Goal: Information Seeking & Learning: Learn about a topic

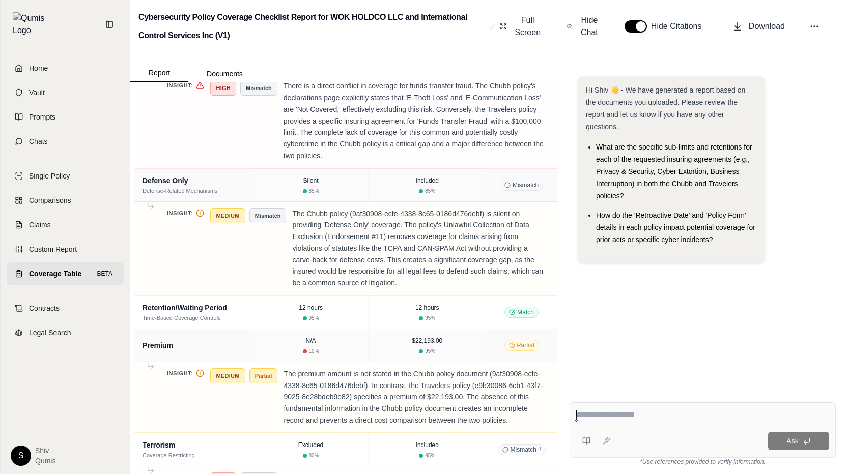
scroll to position [2952, 0]
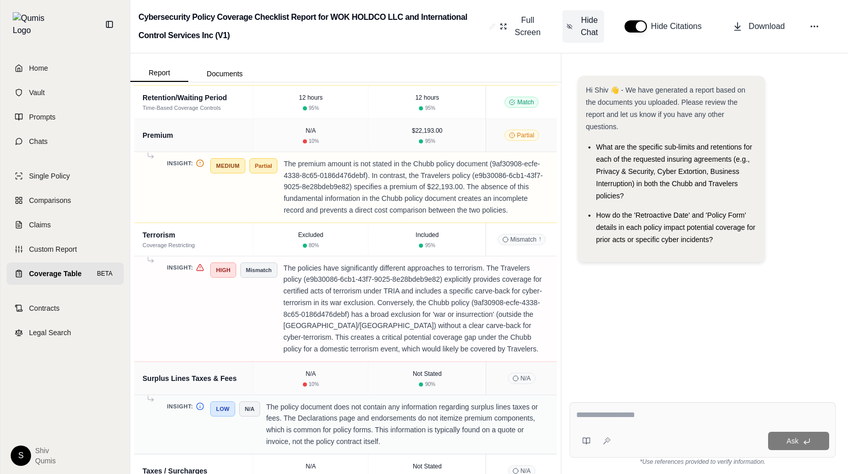
click at [584, 35] on span "Hide Chat" at bounding box center [588, 26] width 21 height 24
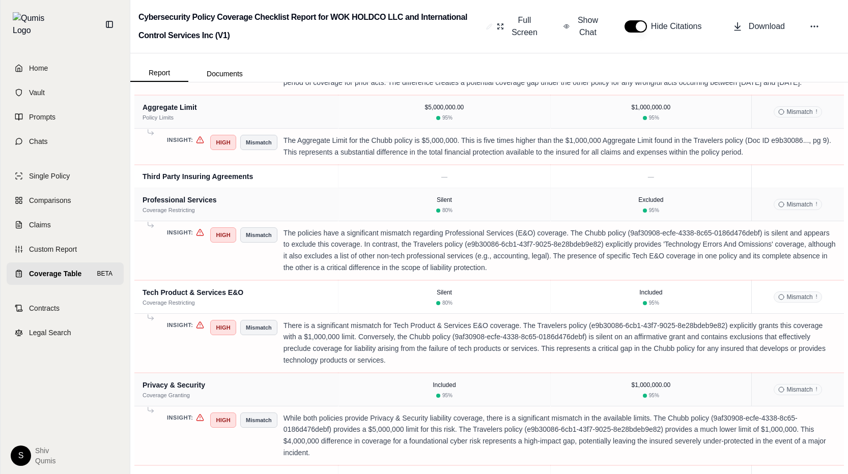
scroll to position [0, 0]
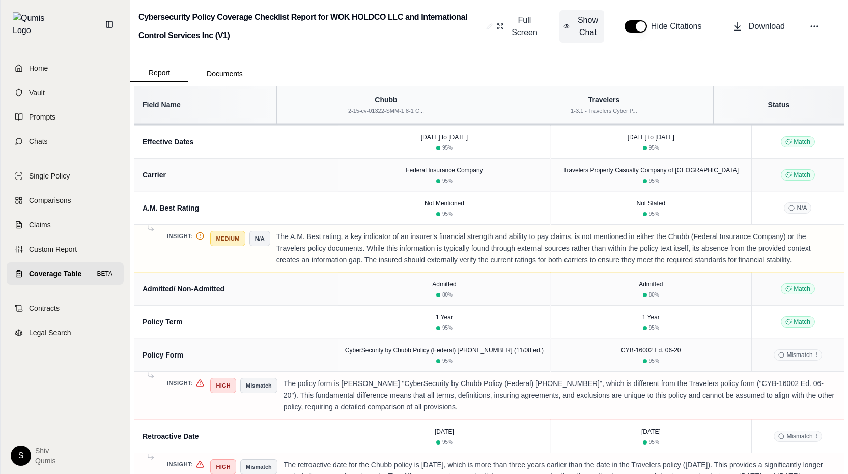
click at [590, 23] on span "Show Chat" at bounding box center [587, 26] width 24 height 24
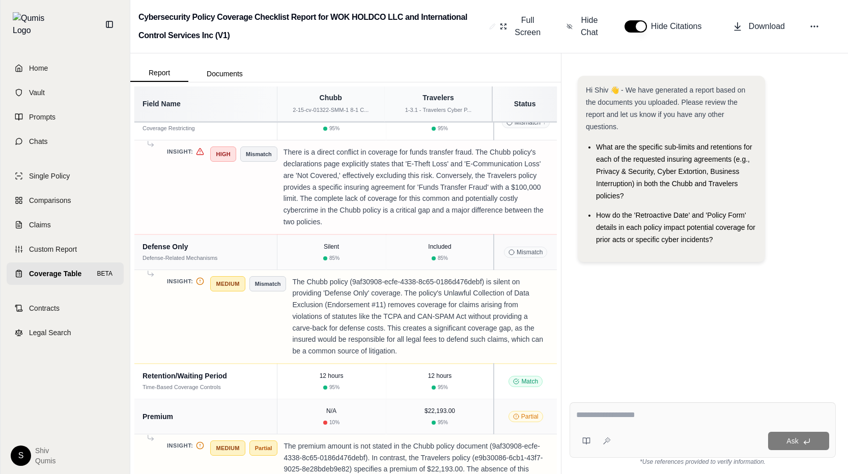
scroll to position [2837, 0]
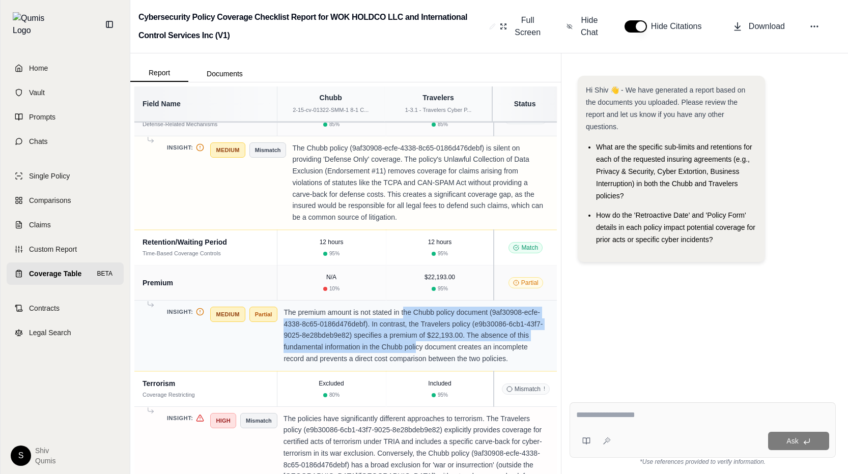
drag, startPoint x: 403, startPoint y: 297, endPoint x: 416, endPoint y: 322, distance: 28.2
click at [416, 323] on p "The premium amount is not stated in the Chubb policy document (9af30908-ecfe-43…" at bounding box center [415, 336] width 265 height 58
click at [416, 328] on p "The premium amount is not stated in the Chubb policy document (9af30908-ecfe-43…" at bounding box center [415, 336] width 265 height 58
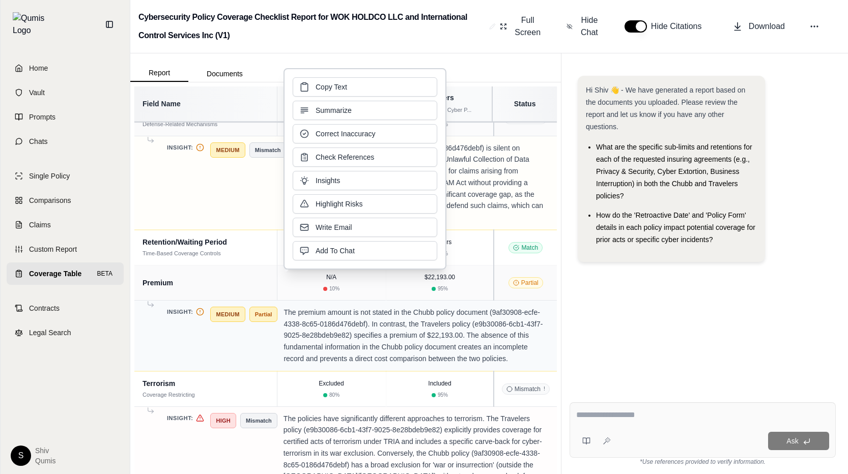
click at [488, 307] on p "The premium amount is not stated in the Chubb policy document (9af30908-ecfe-43…" at bounding box center [415, 336] width 265 height 58
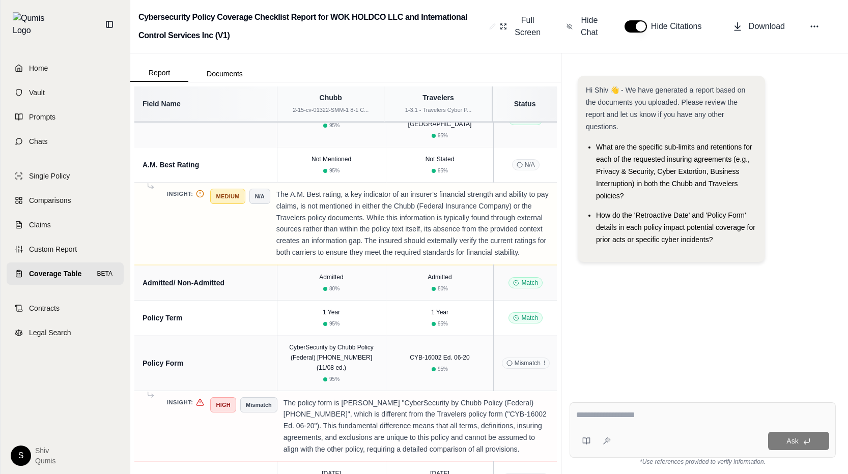
scroll to position [0, 0]
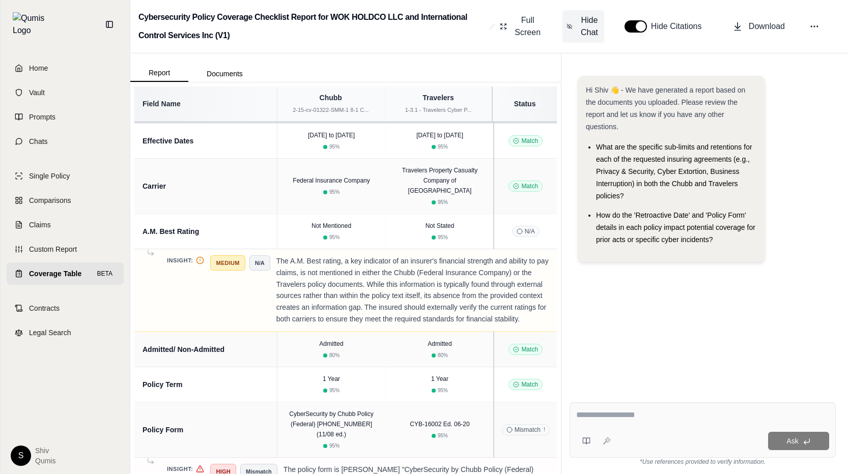
click at [588, 15] on span "Hide Chat" at bounding box center [588, 26] width 21 height 24
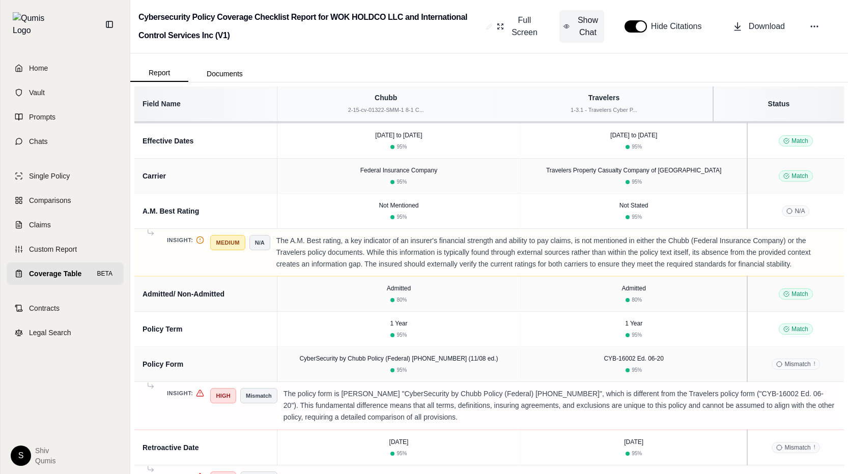
click at [587, 28] on span "Show Chat" at bounding box center [587, 26] width 24 height 24
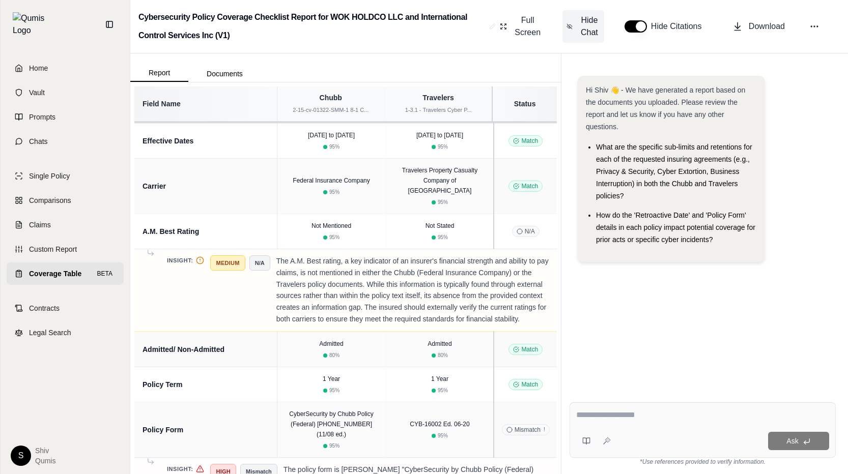
click at [587, 28] on span "Hide Chat" at bounding box center [588, 26] width 21 height 24
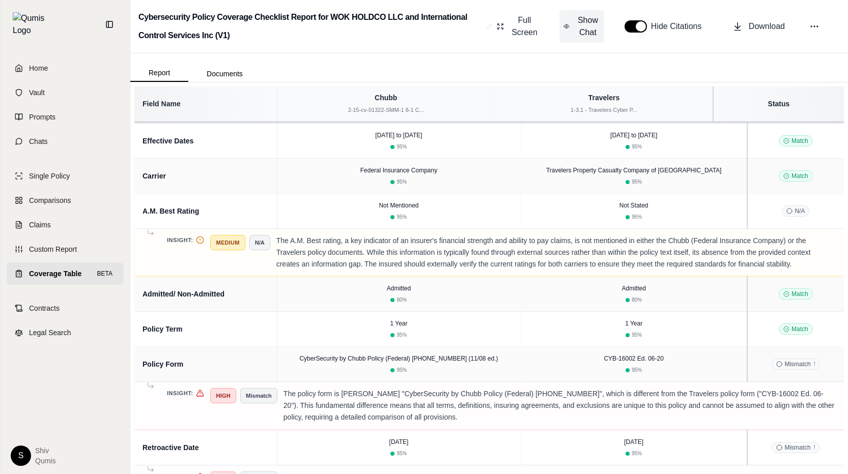
click at [587, 28] on span "Show Chat" at bounding box center [587, 26] width 24 height 24
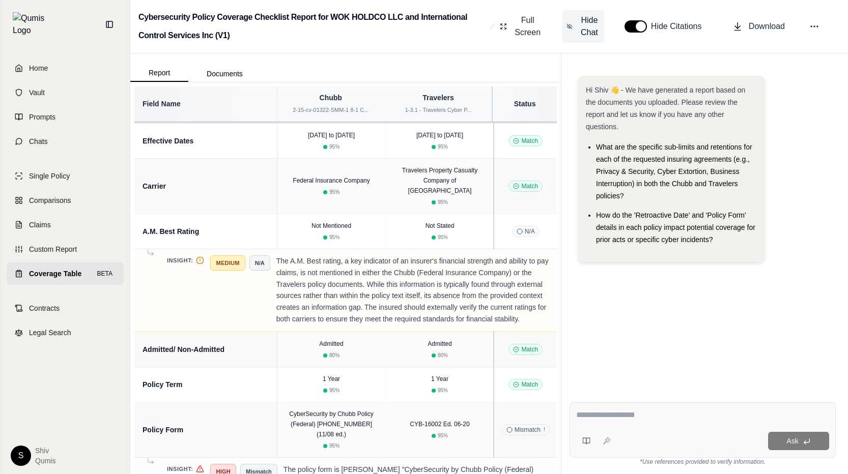
click at [587, 28] on span "Hide Chat" at bounding box center [588, 26] width 21 height 24
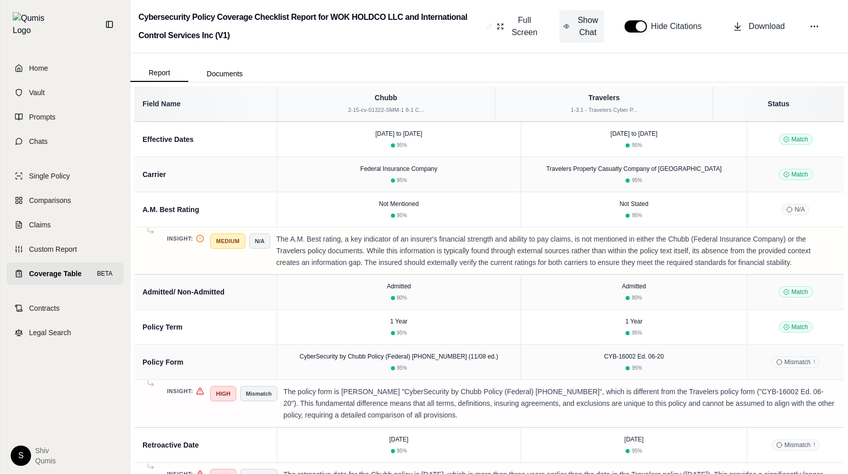
click at [586, 37] on span "Show Chat" at bounding box center [587, 26] width 24 height 24
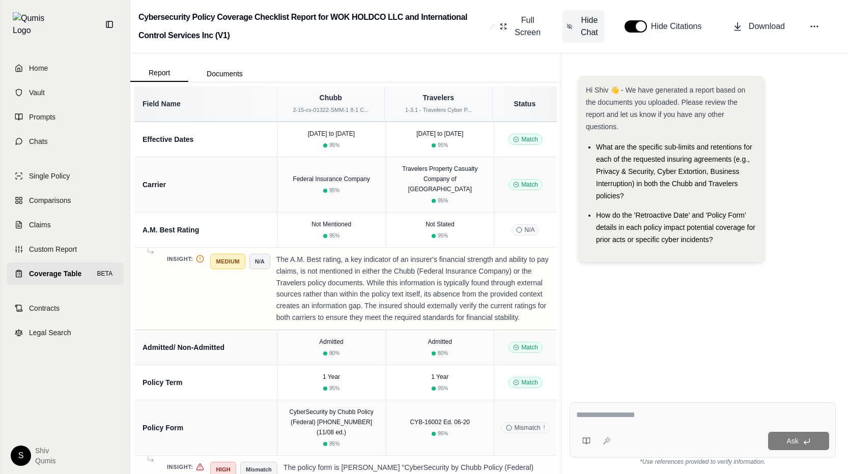
click at [586, 30] on span "Hide Chat" at bounding box center [588, 26] width 21 height 24
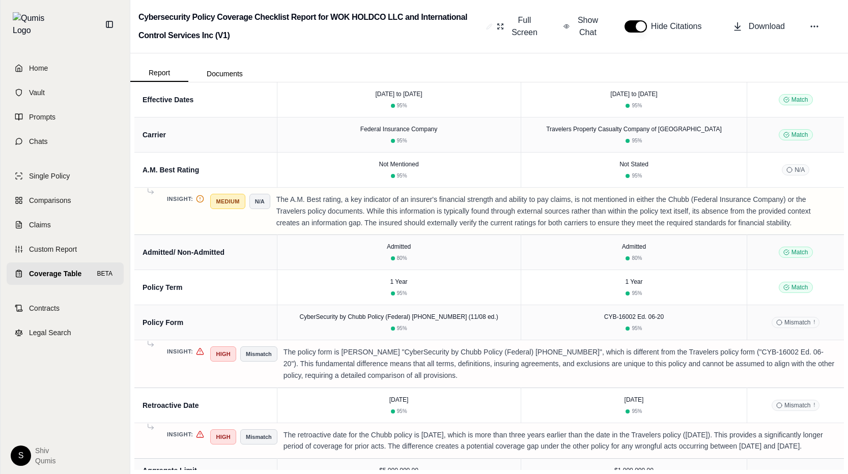
click at [628, 23] on button "button" at bounding box center [635, 26] width 22 height 12
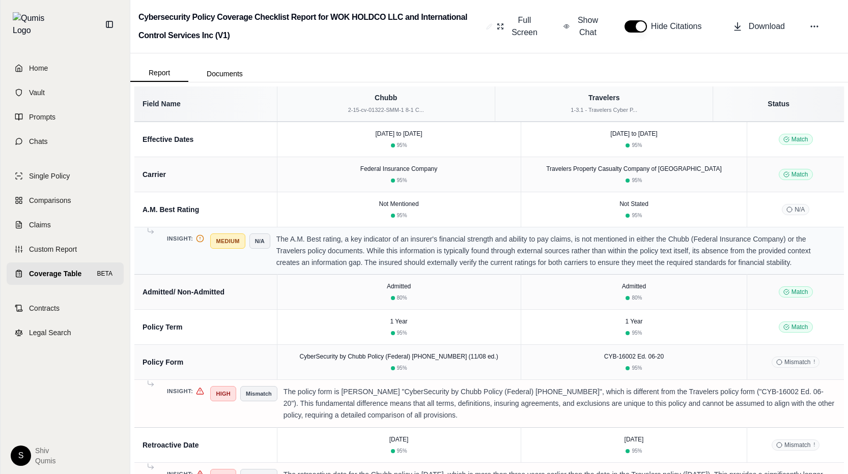
type button "on"
click at [578, 22] on span "Show Chat" at bounding box center [587, 26] width 24 height 24
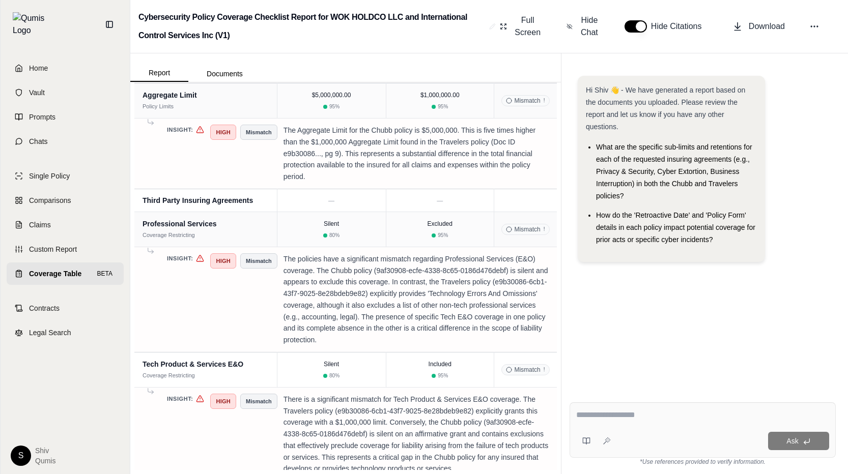
scroll to position [505, 0]
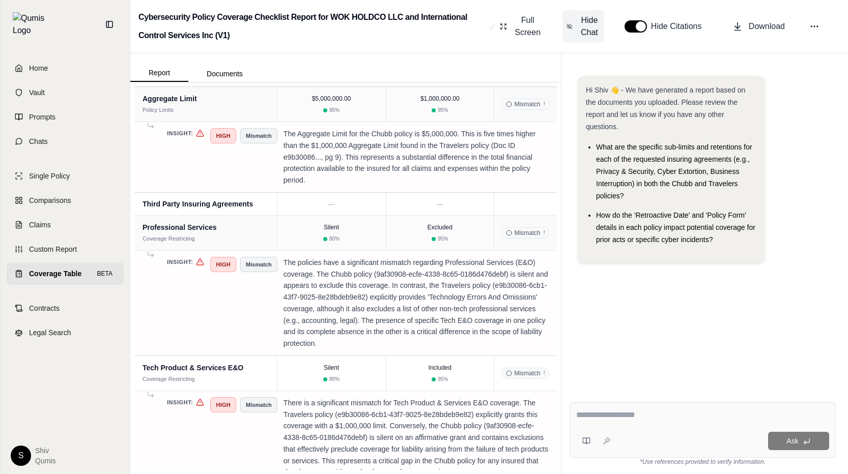
click at [587, 21] on span "Hide Chat" at bounding box center [588, 26] width 21 height 24
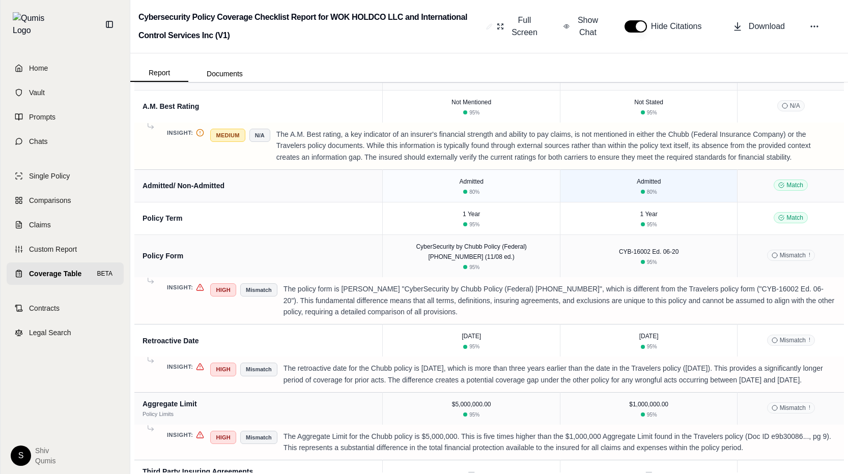
scroll to position [66, 0]
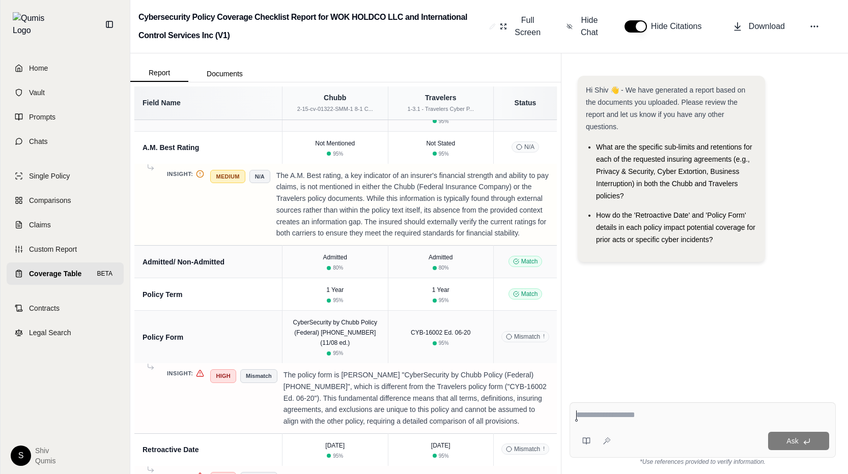
scroll to position [141, 0]
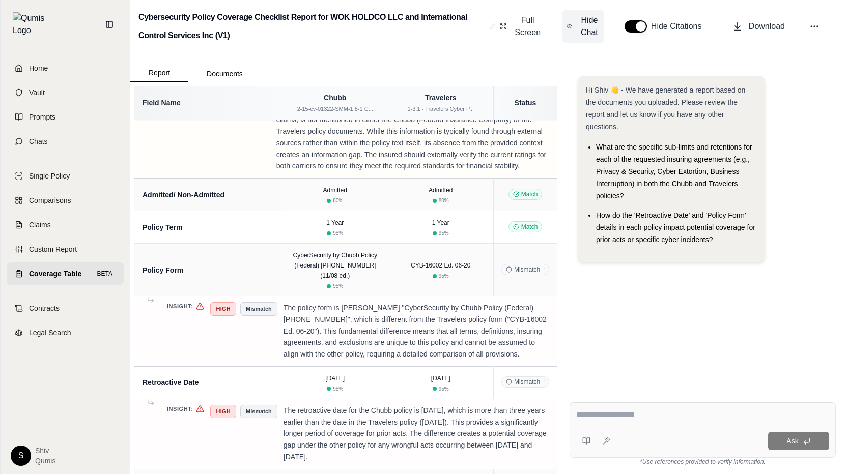
click at [582, 32] on span "Hide Chat" at bounding box center [588, 26] width 21 height 24
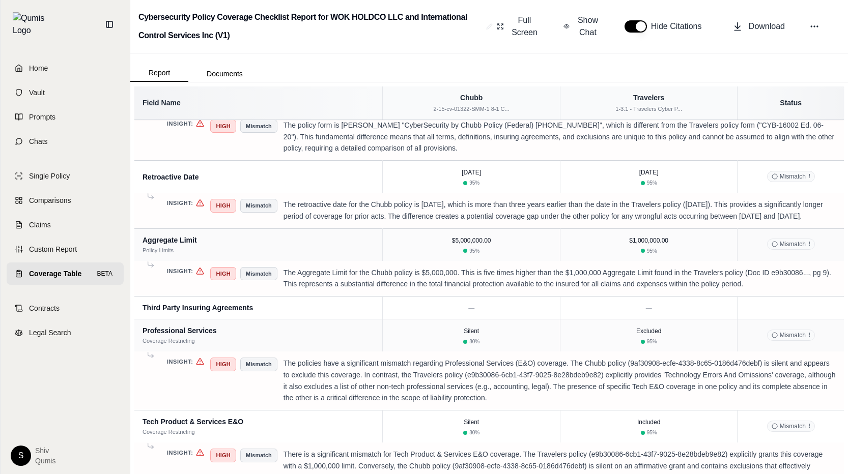
scroll to position [244, 0]
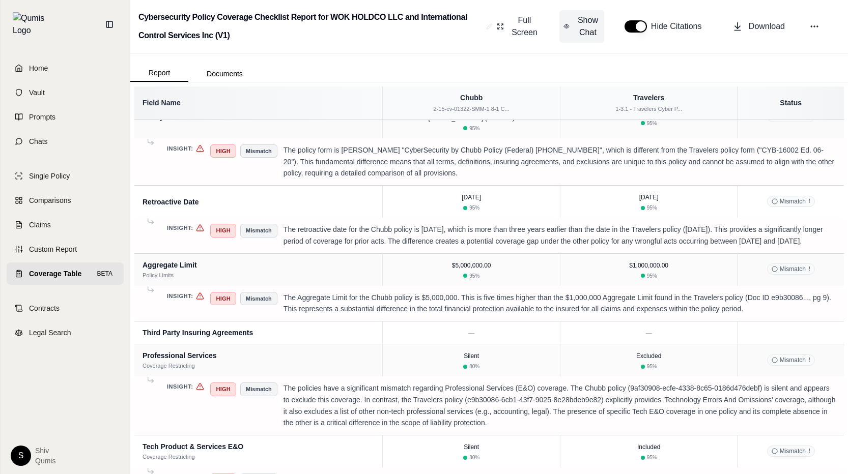
click at [586, 28] on span "Show Chat" at bounding box center [587, 26] width 24 height 24
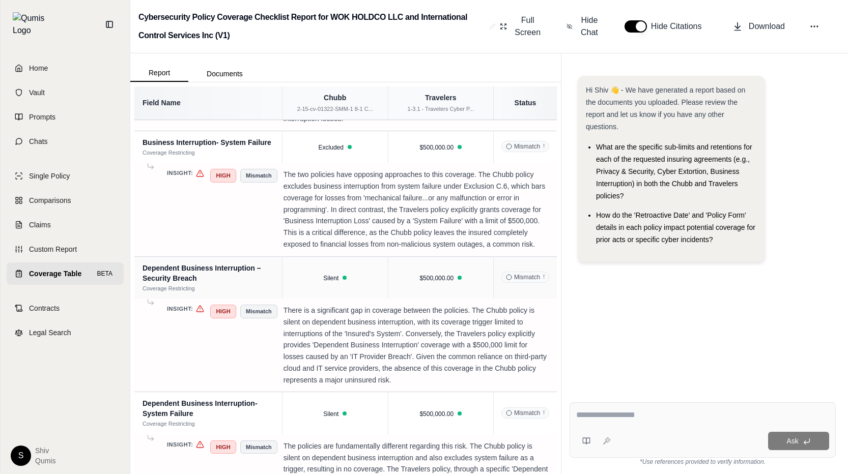
scroll to position [1585, 0]
click at [540, 406] on span "Mismatch !" at bounding box center [525, 411] width 48 height 11
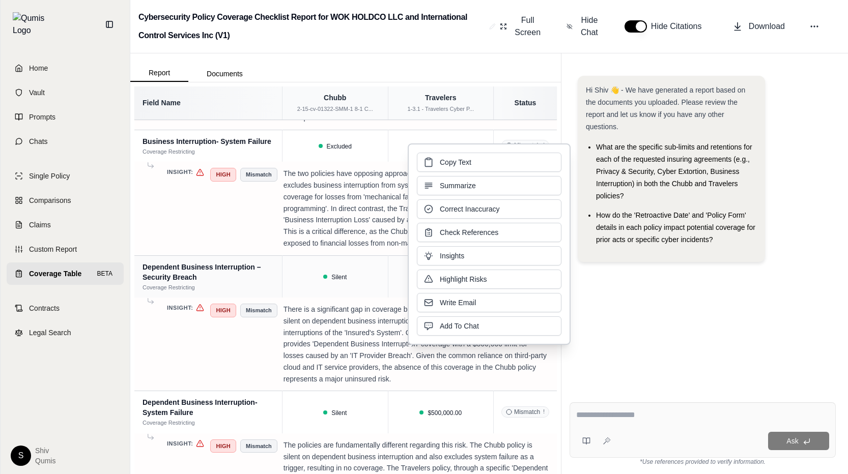
click at [623, 363] on div "Hi Shiv 👋 - We have generated a report based on the documents you uploaded. Ple…" at bounding box center [702, 227] width 266 height 318
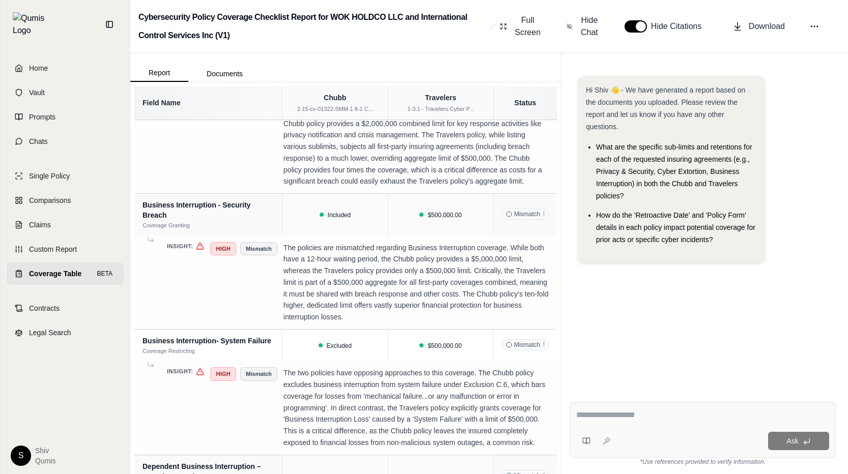
scroll to position [1450, 0]
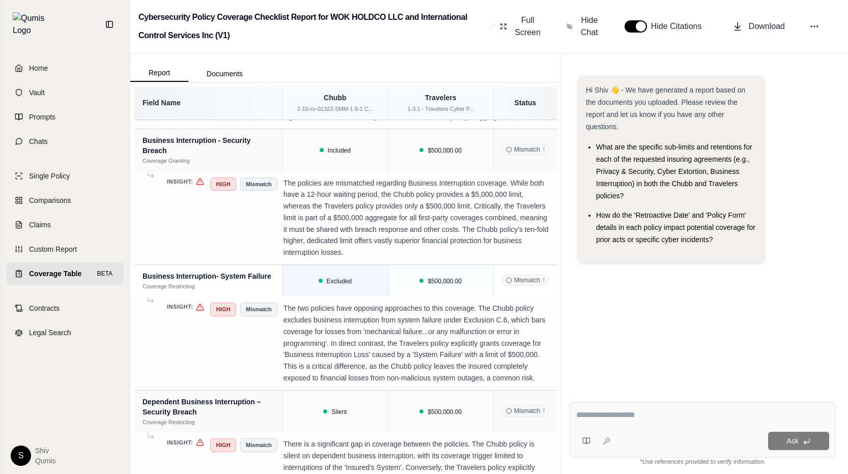
click at [320, 279] on div at bounding box center [320, 281] width 4 height 4
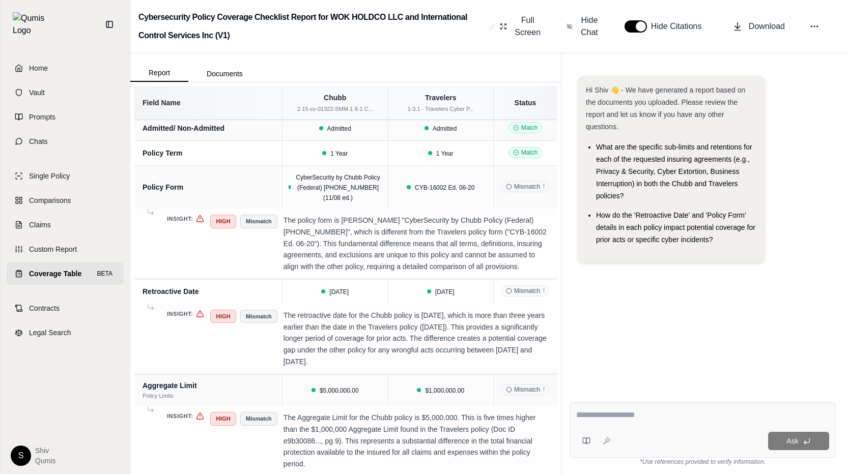
scroll to position [0, 0]
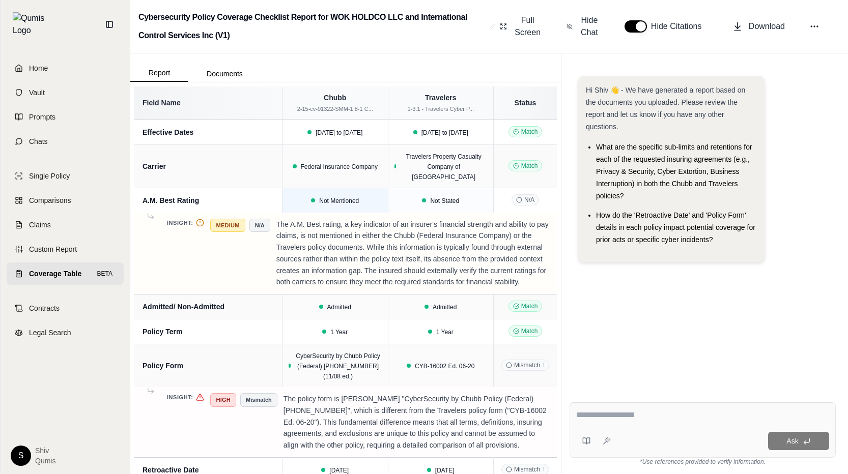
click at [353, 197] on span "Not Mentioned" at bounding box center [339, 200] width 40 height 7
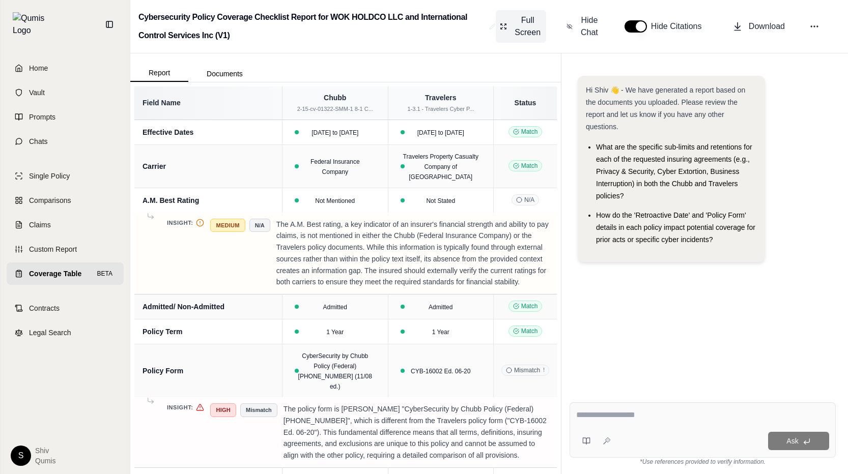
click at [526, 33] on span "Full Screen" at bounding box center [527, 26] width 29 height 24
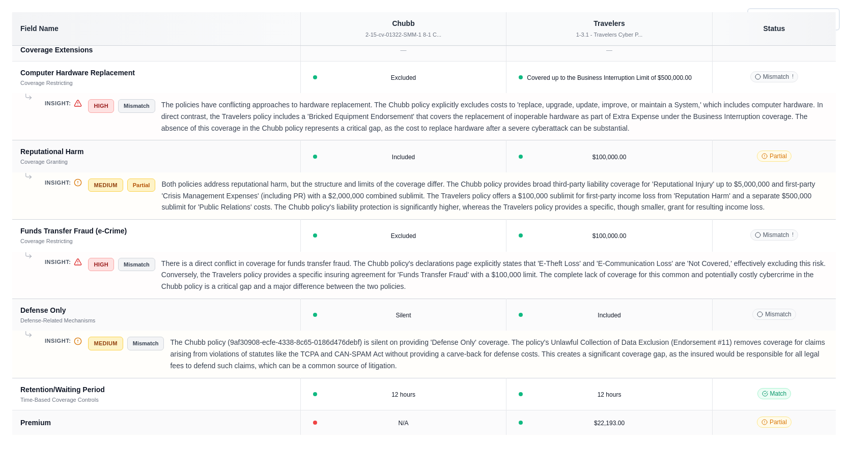
scroll to position [1765, 0]
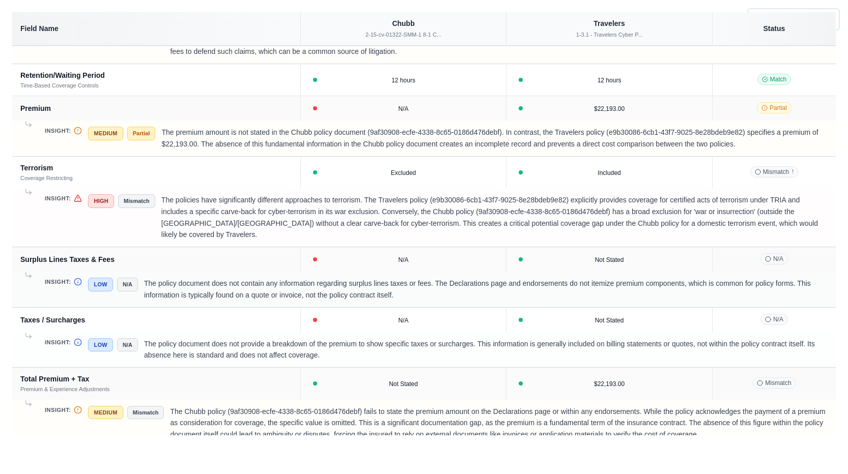
click at [337, 345] on p "The policy document does not provide a breakdown of the premium to show specifi…" at bounding box center [485, 349] width 683 height 23
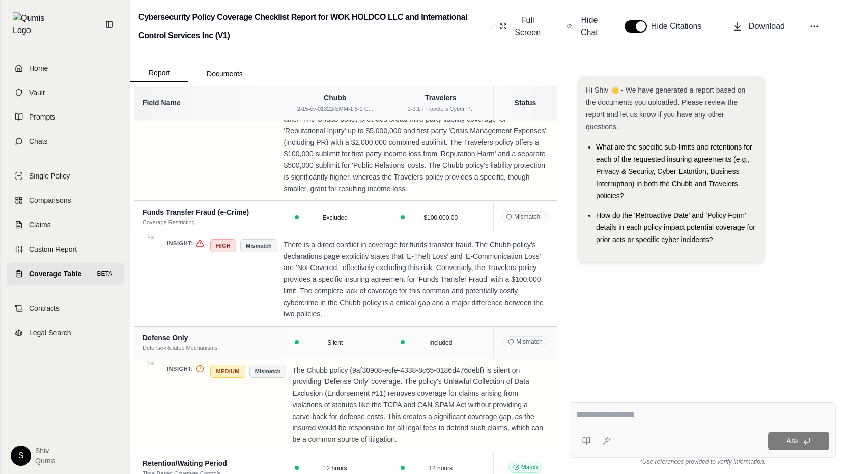
scroll to position [2695, 0]
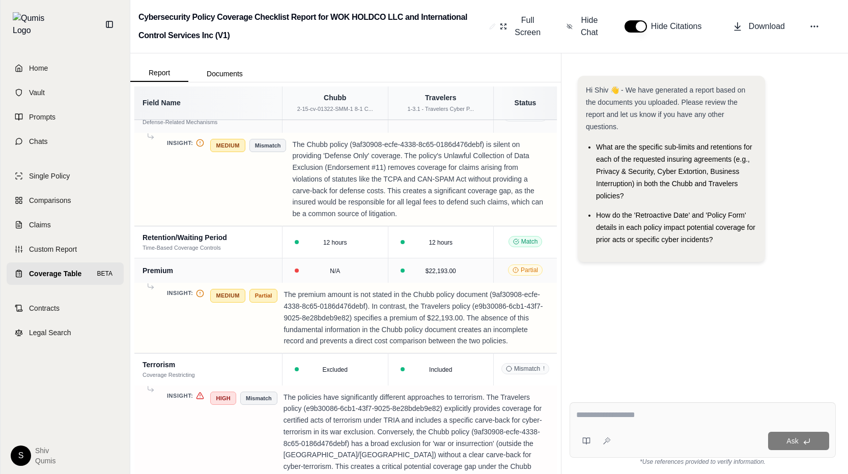
click at [70, 270] on span "Coverage Table" at bounding box center [55, 274] width 52 height 10
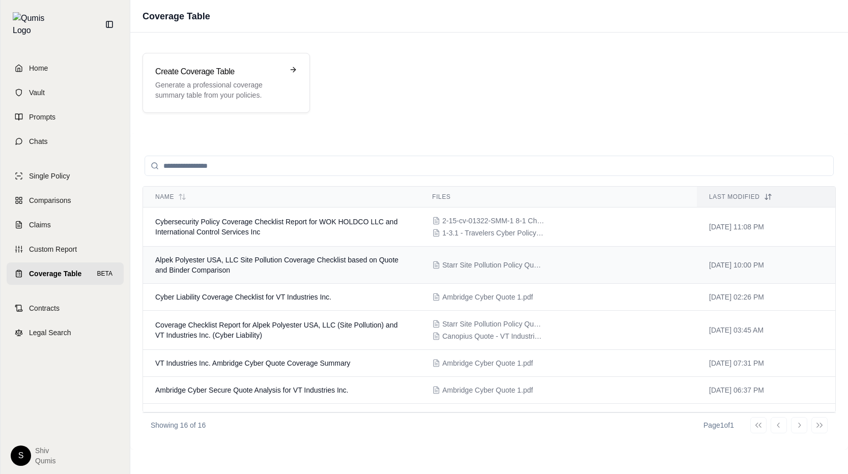
click at [298, 273] on td "Alpek Polyester USA, LLC Site Pollution Coverage Checklist based on Quote and B…" at bounding box center [281, 265] width 277 height 37
click at [198, 223] on span "Cybersecurity Policy Coverage Checklist Report for WOK HOLDCO LLC and Internati…" at bounding box center [276, 227] width 242 height 18
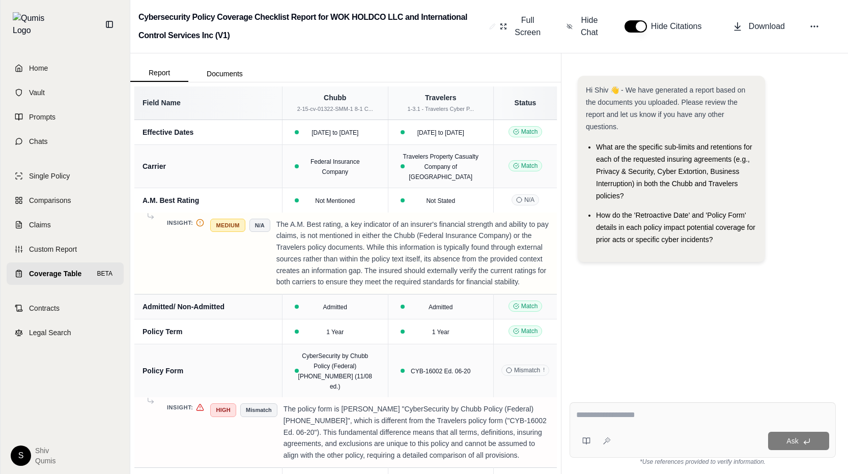
drag, startPoint x: 296, startPoint y: 213, endPoint x: 424, endPoint y: 271, distance: 140.5
click at [424, 271] on p "The A.M. Best rating, a key indicator of an insurer's financial strength and ab…" at bounding box center [412, 254] width 272 height 70
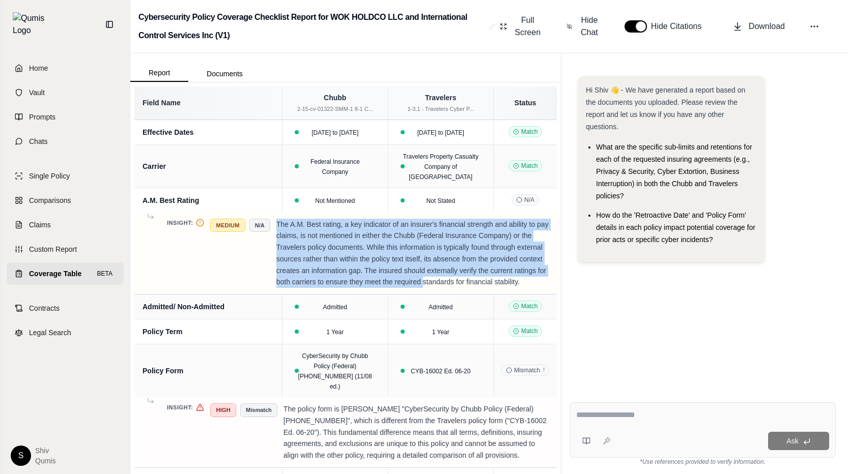
drag, startPoint x: 424, startPoint y: 271, endPoint x: 315, endPoint y: 206, distance: 126.2
click at [315, 213] on td "Insight: Medium N/A The A.M. Best rating, a key indicator of an insurer's finan…" at bounding box center [345, 254] width 422 height 82
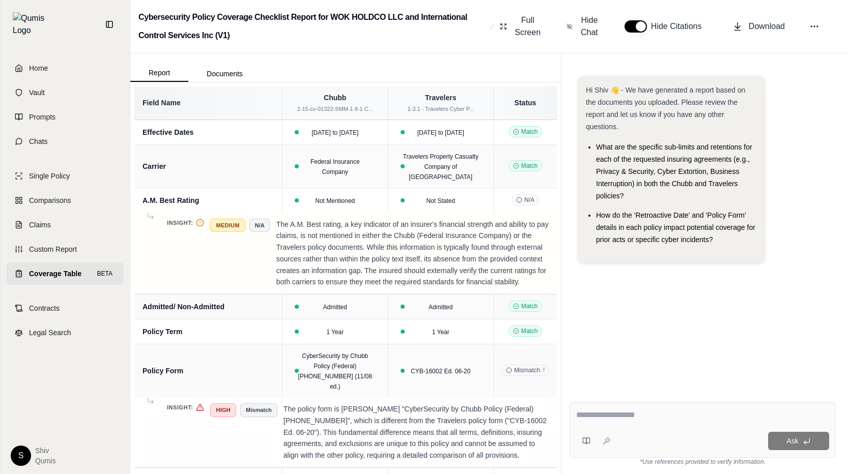
click at [505, 263] on p "The A.M. Best rating, a key indicator of an insurer's financial strength and ab…" at bounding box center [412, 254] width 272 height 70
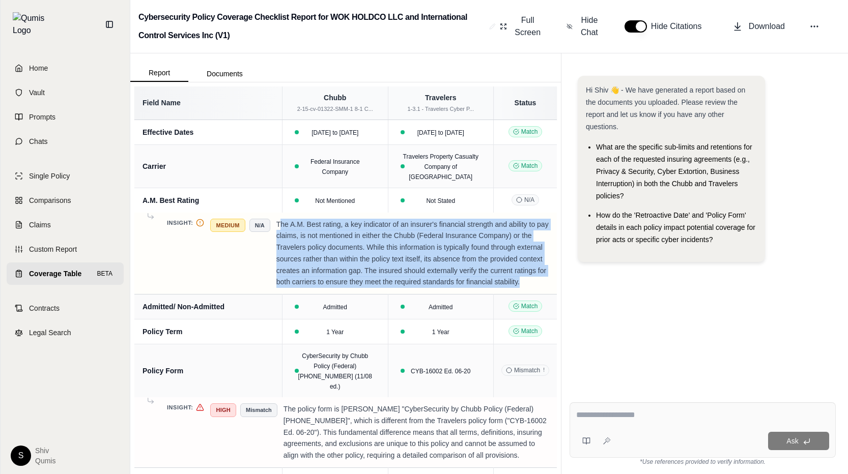
drag, startPoint x: 527, startPoint y: 273, endPoint x: 281, endPoint y: 213, distance: 253.3
click at [281, 219] on p "The A.M. Best rating, a key indicator of an insurer's financial strength and ab…" at bounding box center [412, 254] width 272 height 70
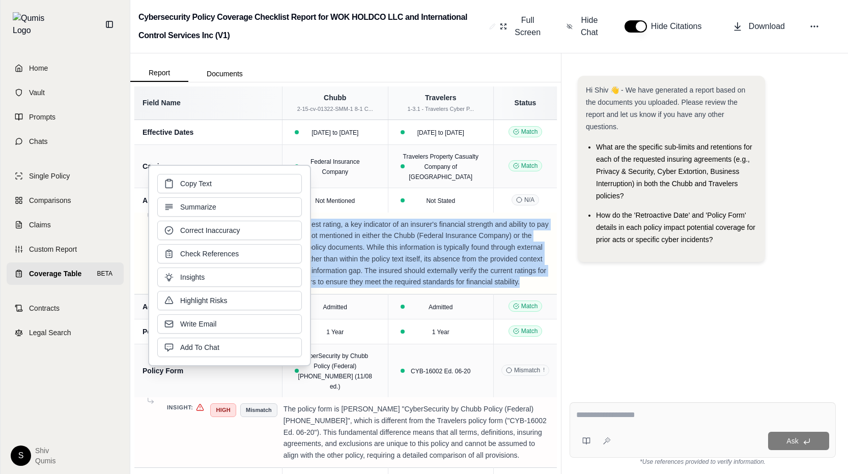
click at [367, 233] on p "The A.M. Best rating, a key indicator of an insurer's financial strength and ab…" at bounding box center [412, 254] width 272 height 70
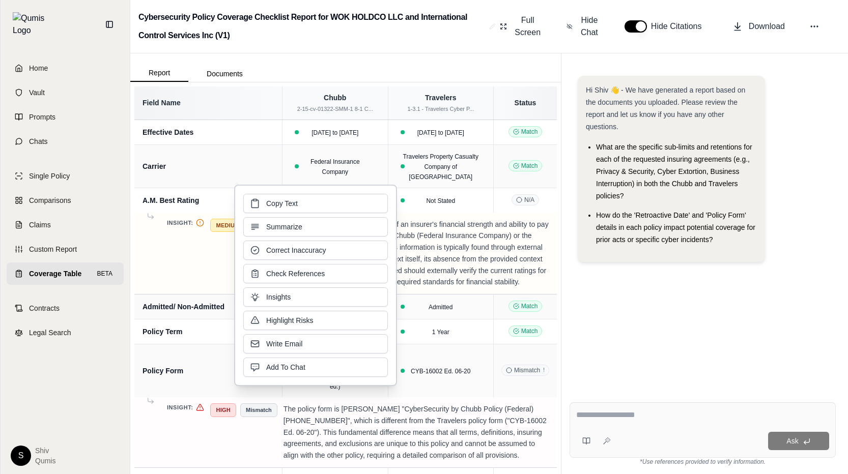
click at [456, 255] on p "The A.M. Best rating, a key indicator of an insurer's financial strength and ab…" at bounding box center [412, 254] width 272 height 70
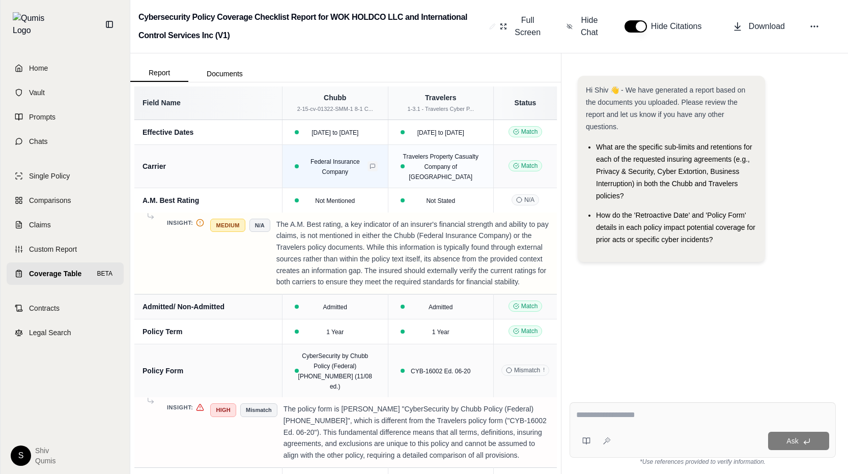
click at [372, 163] on icon at bounding box center [372, 166] width 6 height 6
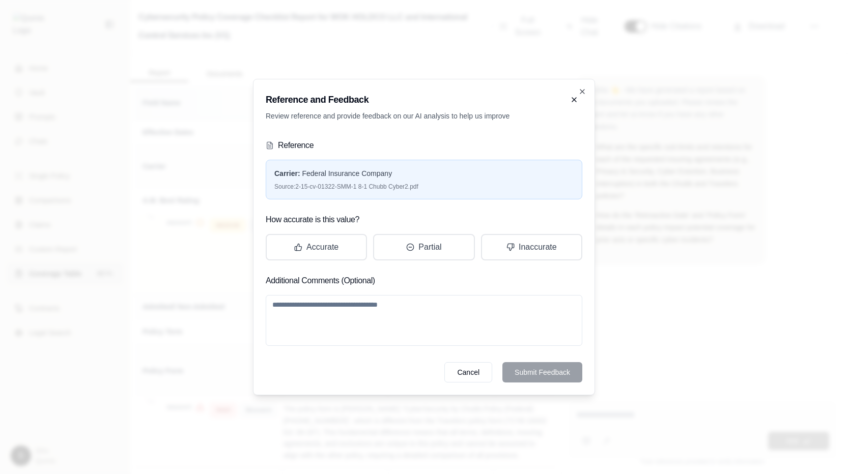
click at [335, 336] on textarea at bounding box center [424, 320] width 316 height 51
click at [356, 309] on textarea at bounding box center [424, 320] width 316 height 51
drag, startPoint x: 280, startPoint y: 177, endPoint x: 461, endPoint y: 186, distance: 181.8
click at [462, 186] on div "Carrier : Federal Insurance Company Source: 2-15-cv-01322-SMM-1 8-1 Chubb Cyber…" at bounding box center [423, 179] width 299 height 22
click at [461, 186] on div "Source: 2-15-cv-01322-SMM-1 8-1 Chubb Cyber2.pdf" at bounding box center [423, 187] width 299 height 8
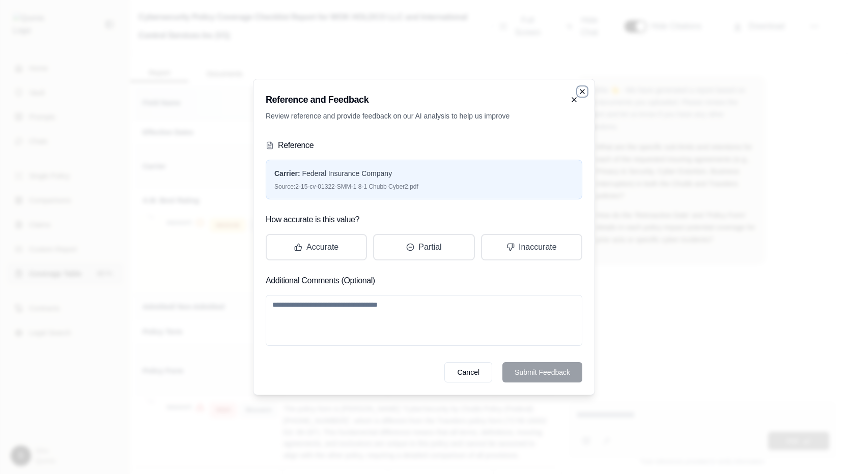
click at [585, 90] on icon "button" at bounding box center [582, 92] width 8 height 8
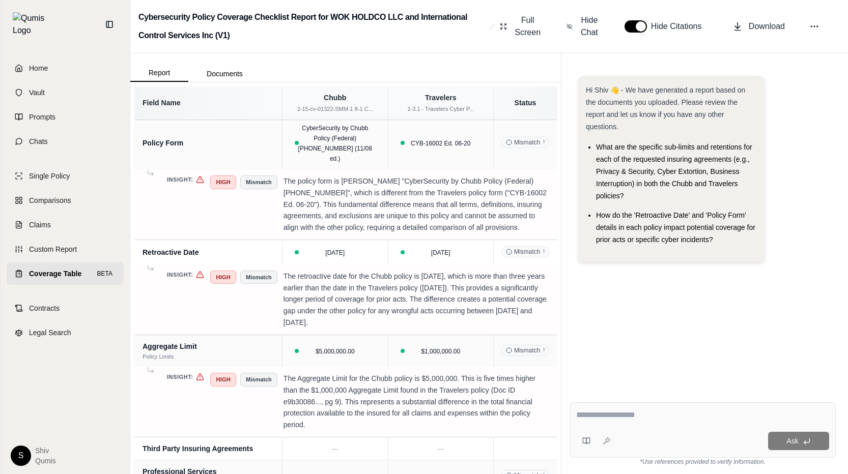
scroll to position [345, 0]
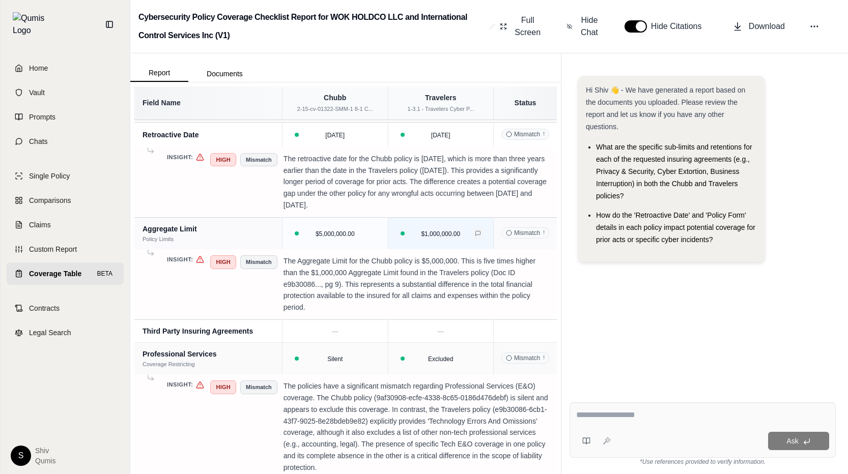
click at [476, 230] on icon at bounding box center [478, 233] width 6 height 6
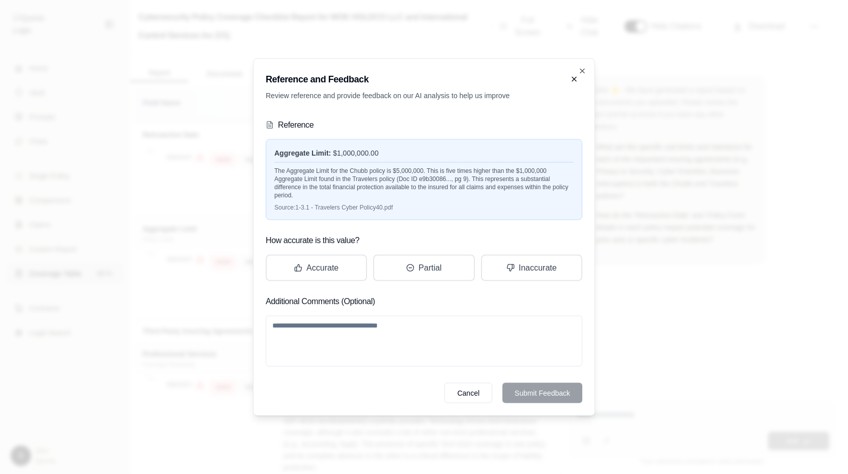
drag, startPoint x: 307, startPoint y: 174, endPoint x: 550, endPoint y: 196, distance: 244.2
click at [553, 196] on div "The Aggregate Limit for the Chubb policy is $5,000,000. This is five times high…" at bounding box center [423, 180] width 299 height 37
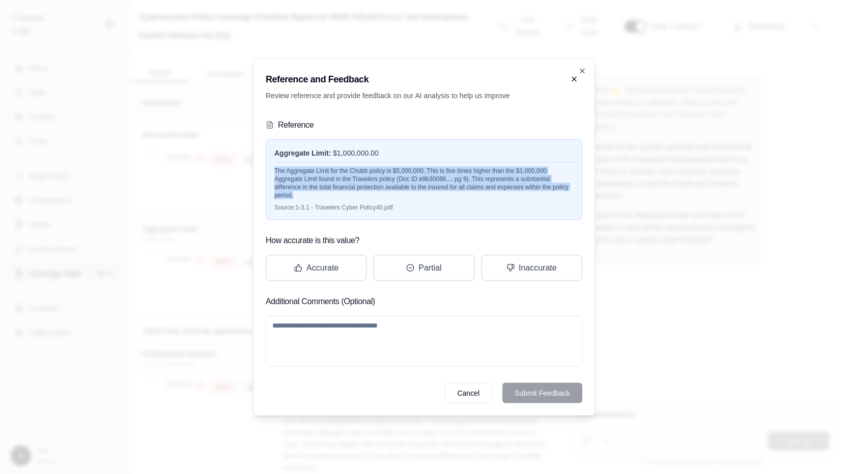
drag, startPoint x: 504, startPoint y: 195, endPoint x: 501, endPoint y: 161, distance: 33.7
click at [501, 162] on div "The Aggregate Limit for the Chubb policy is $5,000,000. This is five times high…" at bounding box center [423, 180] width 299 height 37
click at [580, 82] on button at bounding box center [574, 79] width 16 height 16
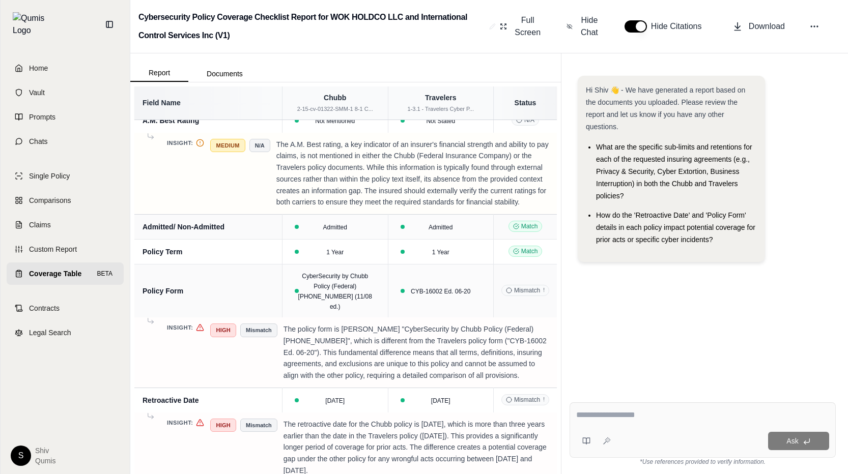
scroll to position [0, 0]
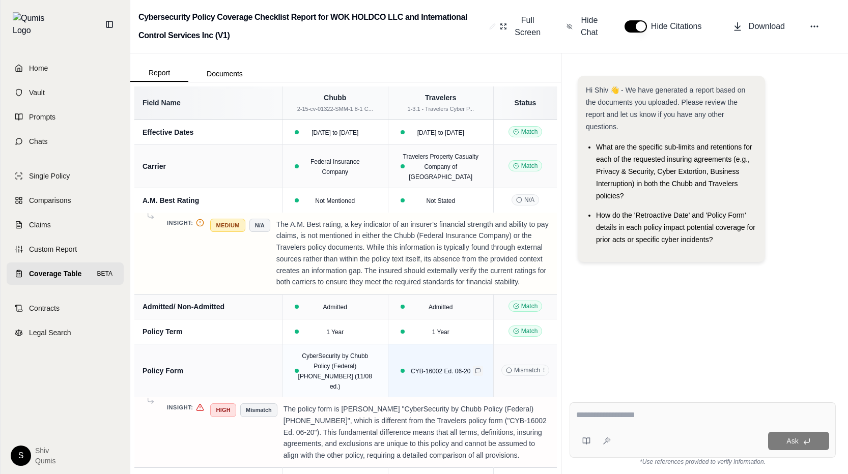
click at [479, 368] on icon at bounding box center [478, 371] width 6 height 6
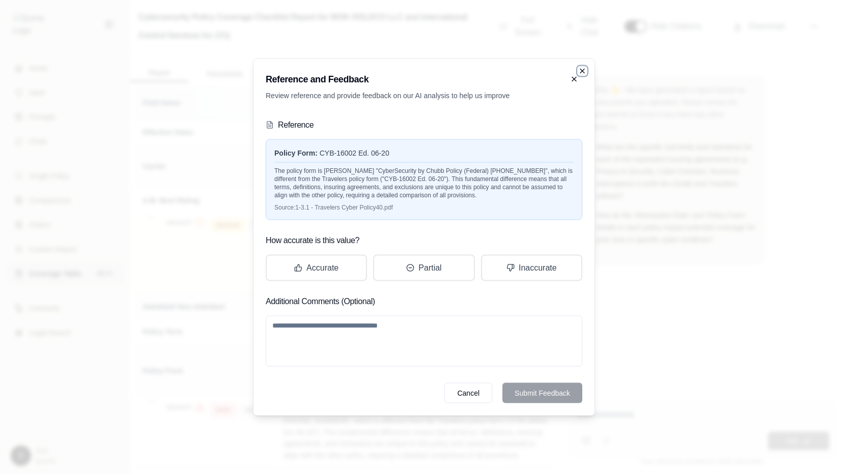
click at [582, 70] on icon "button" at bounding box center [582, 71] width 4 height 4
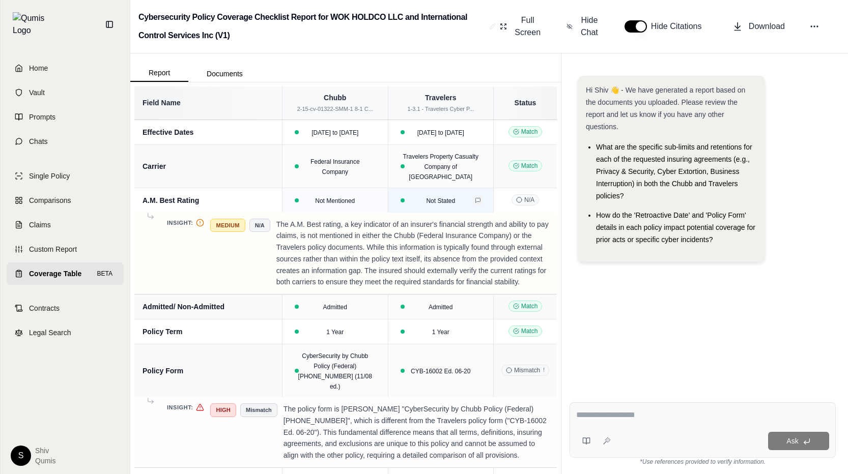
click at [477, 197] on icon at bounding box center [478, 200] width 6 height 6
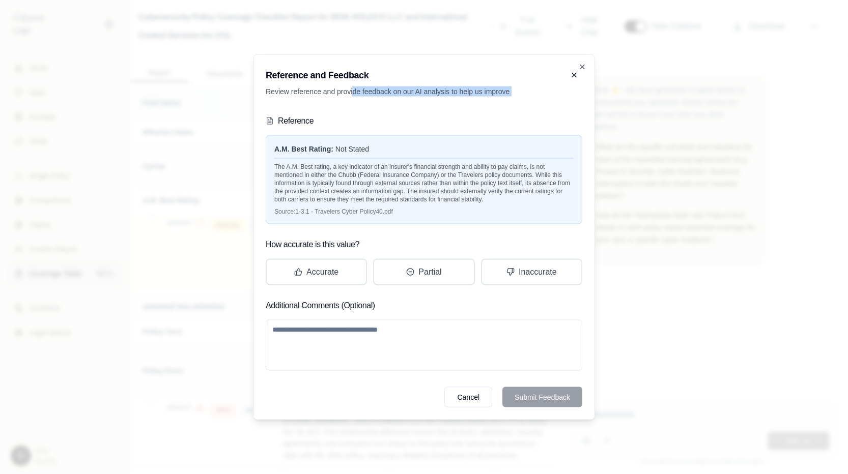
drag, startPoint x: 352, startPoint y: 94, endPoint x: 502, endPoint y: 104, distance: 149.9
click at [502, 104] on div "Reference and Feedback Review reference and provide feedback on our AI analysis…" at bounding box center [424, 237] width 342 height 366
click at [507, 119] on div "Reference" at bounding box center [424, 121] width 316 height 16
click at [584, 65] on icon "button" at bounding box center [582, 67] width 4 height 4
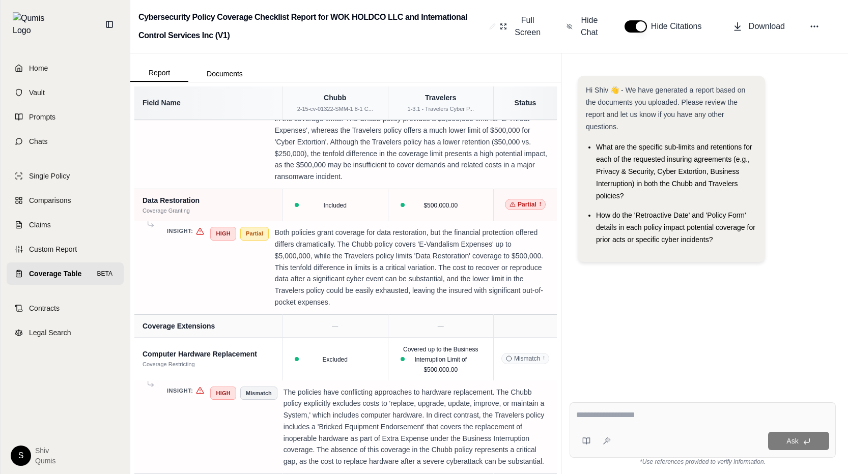
scroll to position [2151, 0]
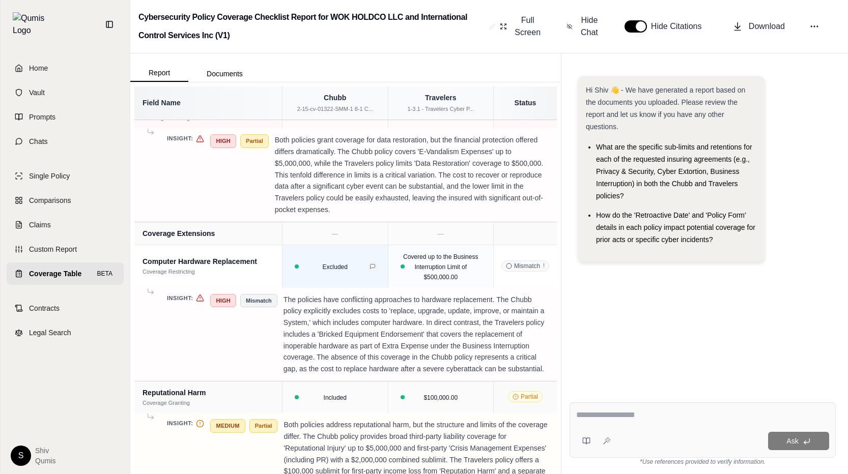
click at [372, 264] on icon at bounding box center [372, 267] width 6 height 6
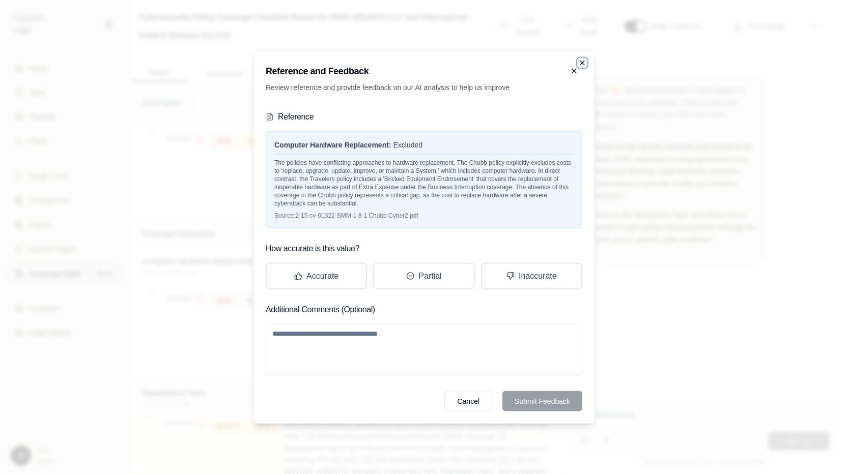
click at [584, 64] on icon "button" at bounding box center [582, 63] width 8 height 8
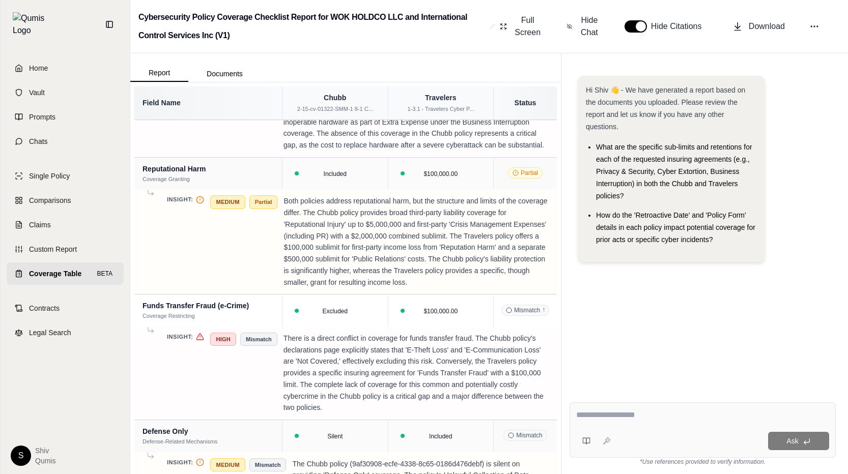
scroll to position [2380, 0]
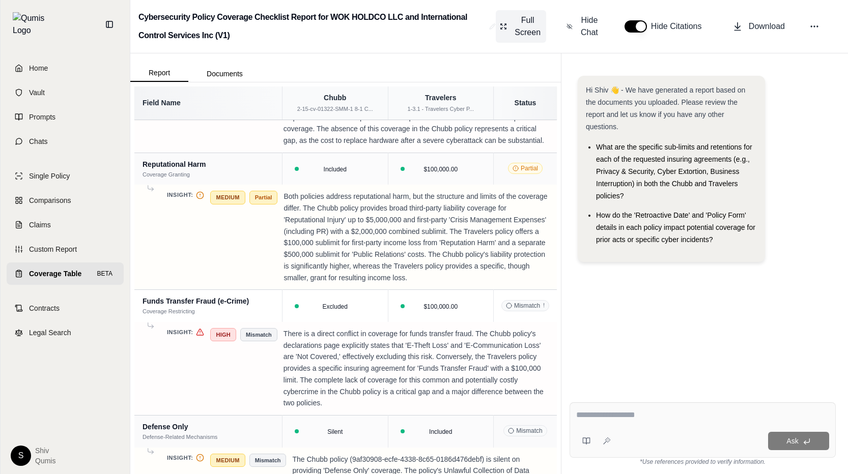
click at [521, 33] on span "Full Screen" at bounding box center [527, 26] width 29 height 24
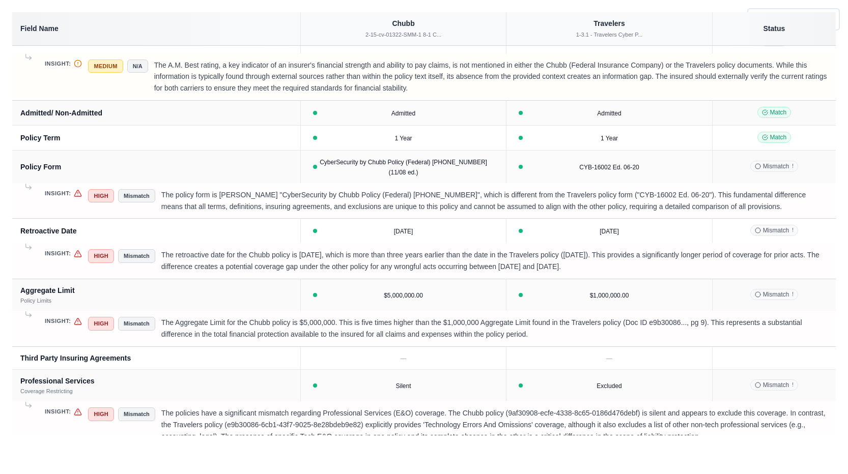
scroll to position [0, 0]
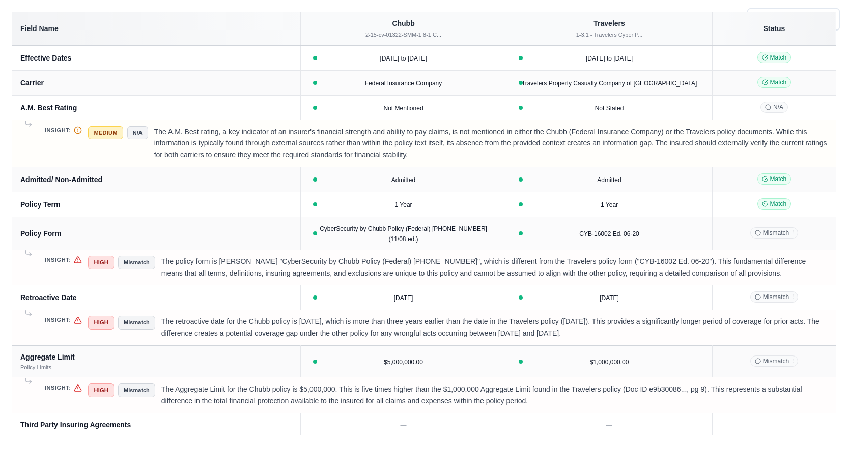
click at [512, 166] on td "Insight: Medium N/A The A.M. Best rating, a key indicator of an insurer's finan…" at bounding box center [423, 143] width 823 height 47
click at [573, 4] on div "Minimize Screen Field Name Chubb 2-15-cv-01322-SMM-1 8-1 C... Travelers 1-3.1 -…" at bounding box center [424, 237] width 848 height 474
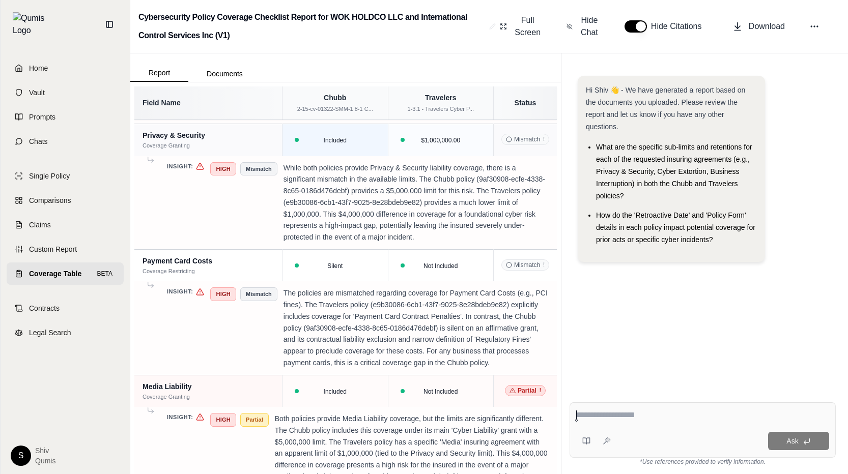
scroll to position [831, 0]
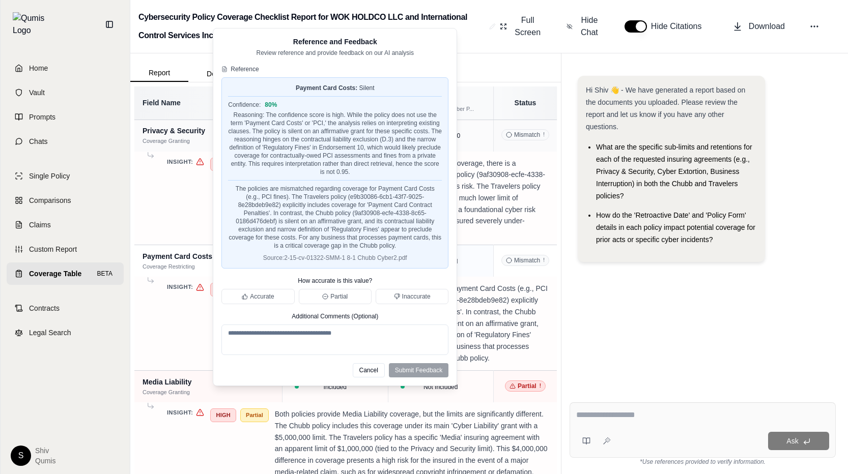
drag, startPoint x: 359, startPoint y: 190, endPoint x: 383, endPoint y: 235, distance: 51.0
click at [383, 234] on div "The policies are mismatched regarding coverage for Payment Card Costs (e.g., PC…" at bounding box center [335, 215] width 214 height 70
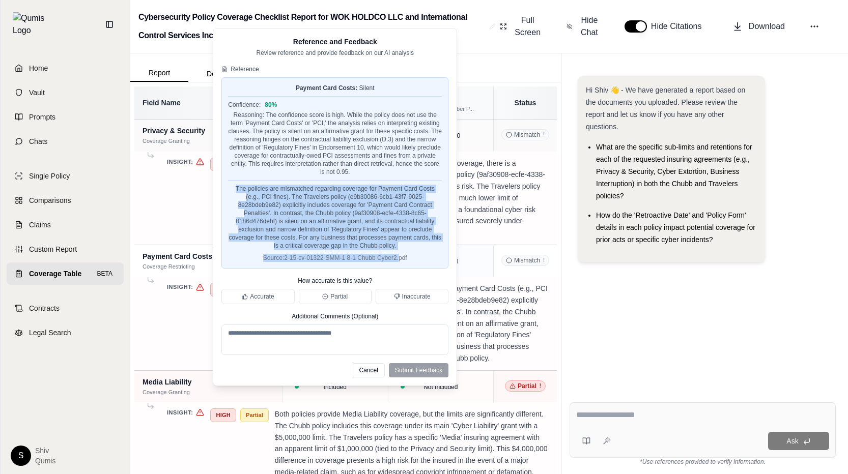
drag, startPoint x: 400, startPoint y: 258, endPoint x: 230, endPoint y: 182, distance: 186.1
click at [230, 182] on div "Payment Card Costs : Silent Confidence: 80 % Reasoning: The confidence score is…" at bounding box center [334, 172] width 227 height 191
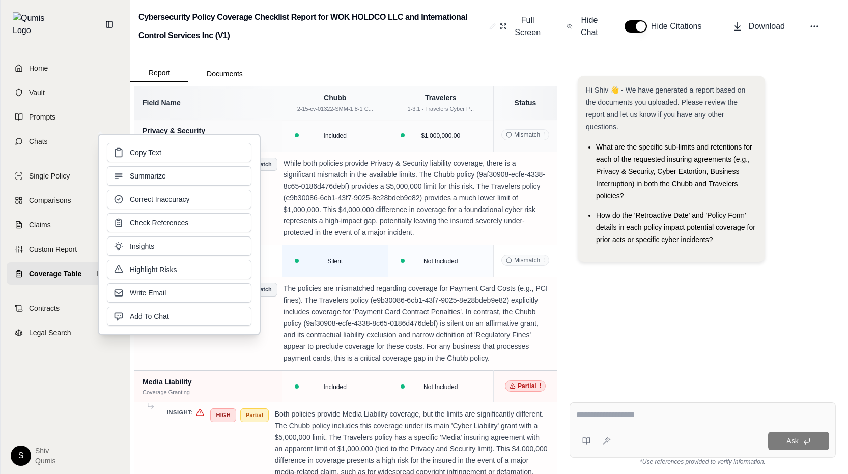
click at [695, 334] on div "Hi Shiv 👋 - We have generated a report based on the documents you uploaded. Ple…" at bounding box center [702, 227] width 266 height 318
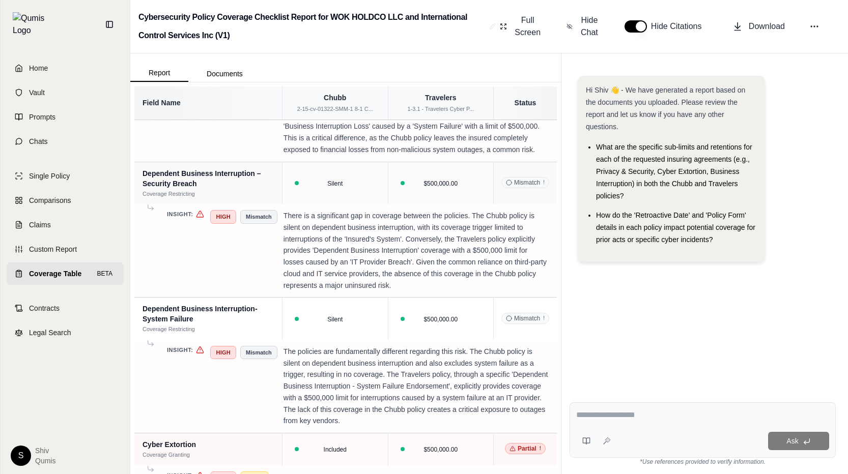
scroll to position [1979, 0]
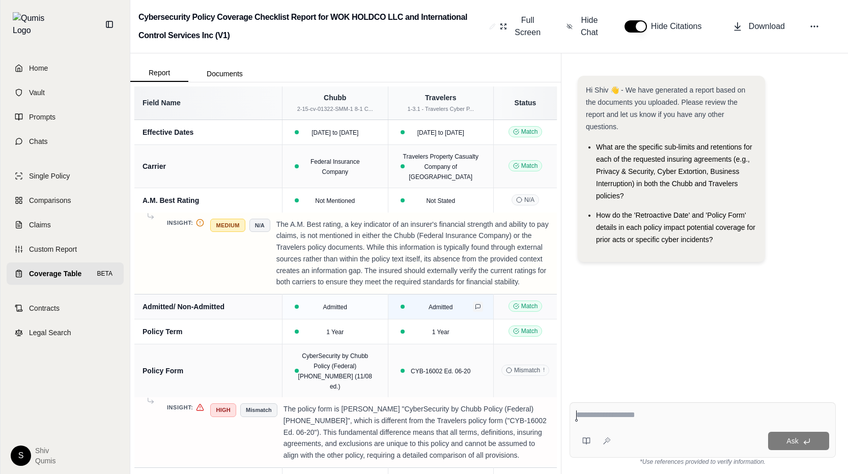
click at [476, 305] on icon at bounding box center [478, 307] width 5 height 5
click at [476, 329] on icon at bounding box center [478, 332] width 6 height 6
click at [478, 368] on icon at bounding box center [478, 371] width 6 height 6
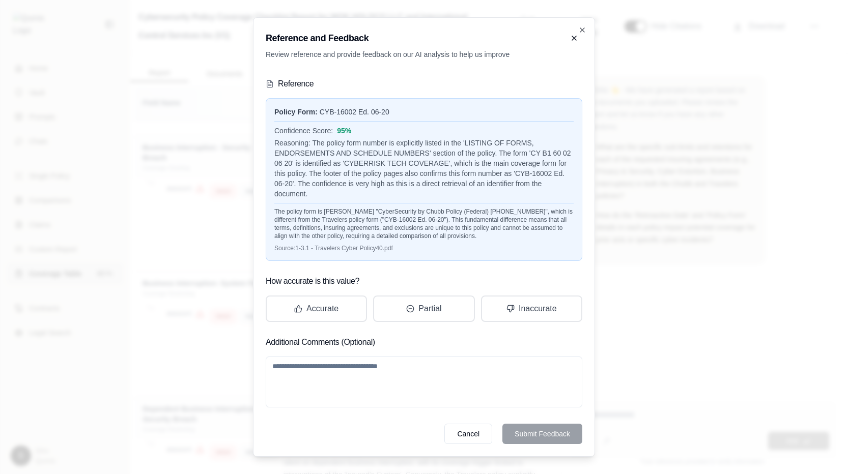
scroll to position [1454, 0]
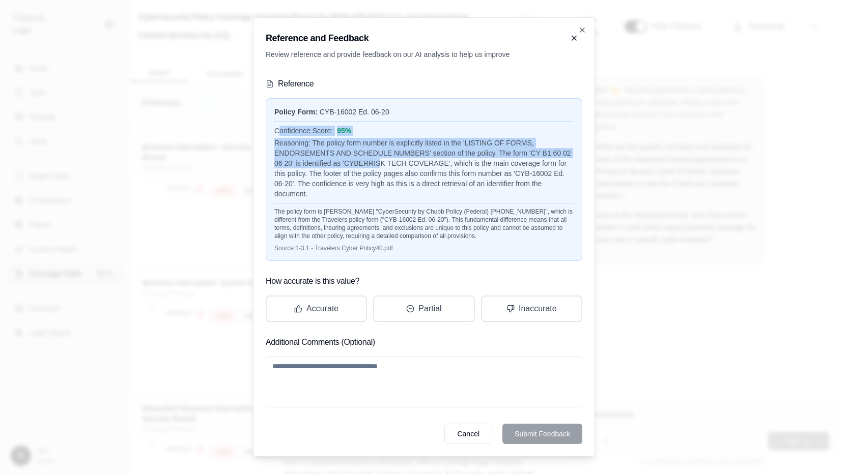
drag, startPoint x: 277, startPoint y: 132, endPoint x: 378, endPoint y: 167, distance: 107.2
click at [378, 167] on div "Confidence Score: 95 % Reasoning: The policy form number is explicitly listed i…" at bounding box center [423, 160] width 299 height 78
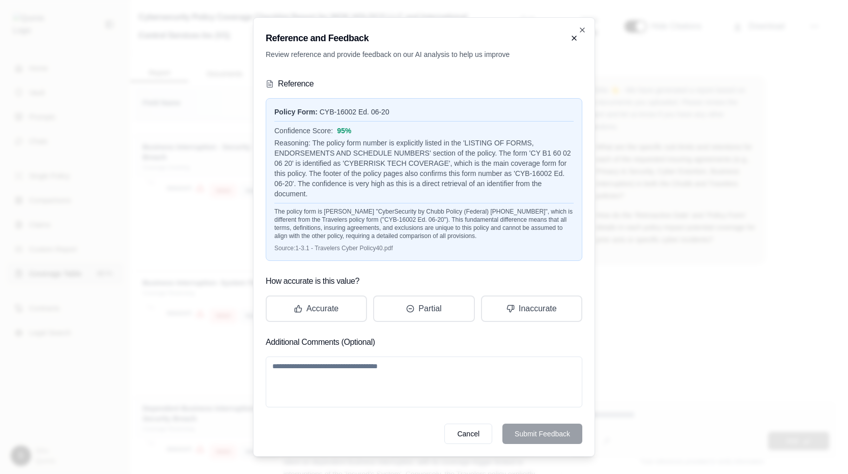
click at [398, 231] on div "The policy form is [PERSON_NAME] "CyberSecurity by Chubb Policy (Federal) [PHON…" at bounding box center [423, 221] width 299 height 37
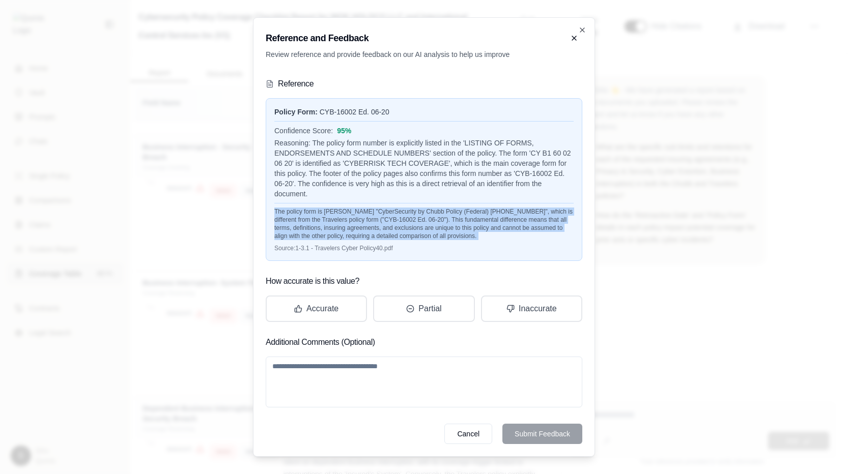
drag, startPoint x: 269, startPoint y: 211, endPoint x: 415, endPoint y: 241, distance: 148.5
click at [415, 241] on div "Policy Form : CYB-16002 Ed. 06-20 Confidence Score: 95 % Reasoning: The policy …" at bounding box center [424, 179] width 316 height 163
click at [581, 28] on icon "button" at bounding box center [582, 30] width 8 height 8
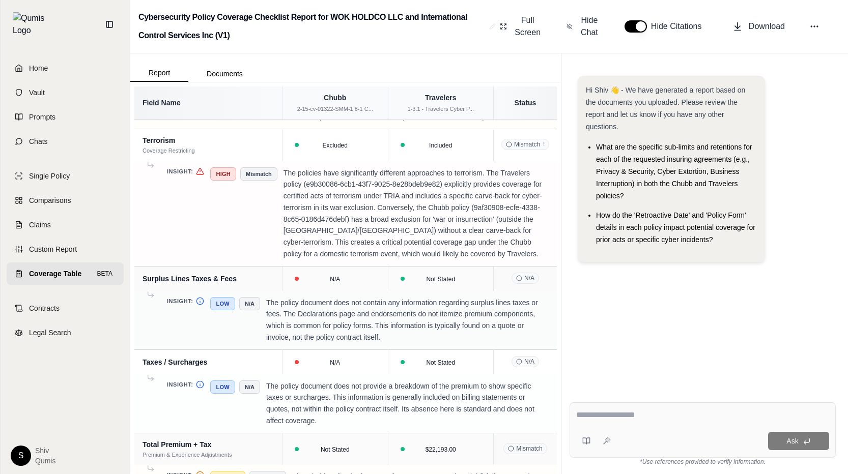
scroll to position [2959, 0]
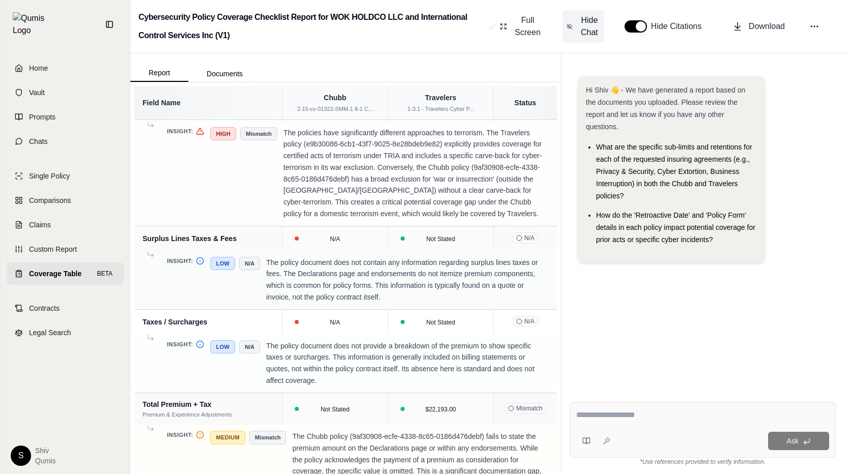
click at [589, 16] on span "Hide Chat" at bounding box center [588, 26] width 21 height 24
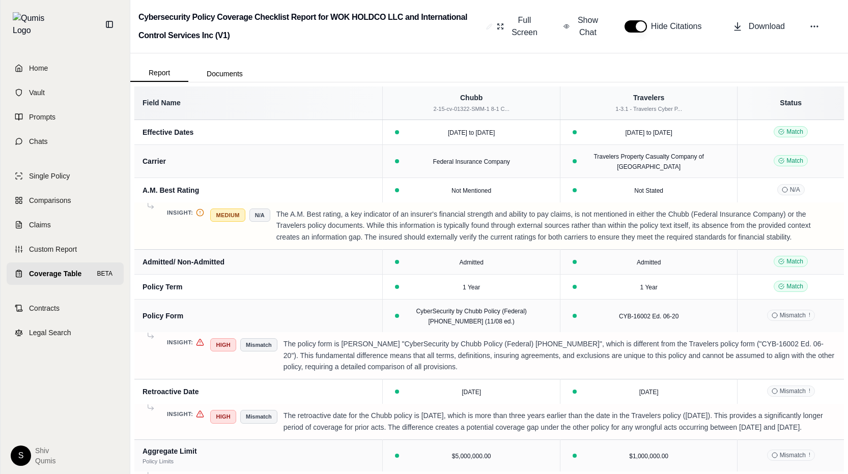
scroll to position [0, 553]
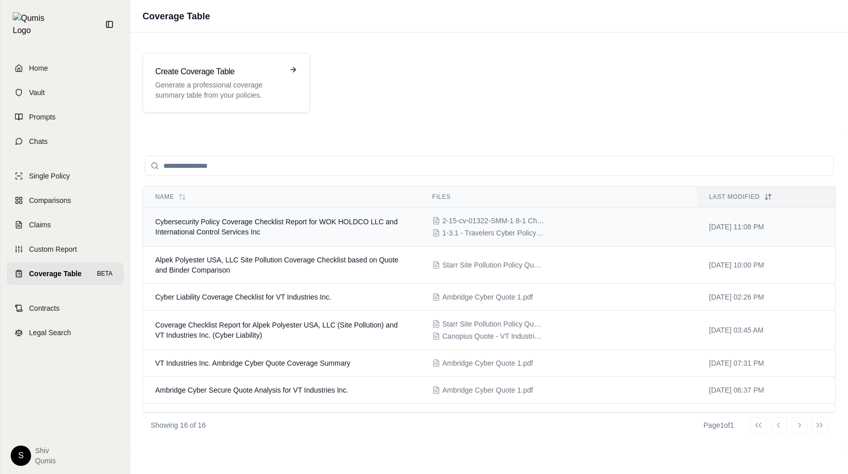
click at [289, 233] on td "Cybersecurity Policy Coverage Checklist Report for WOK HOLDCO LLC and Internati…" at bounding box center [281, 227] width 277 height 39
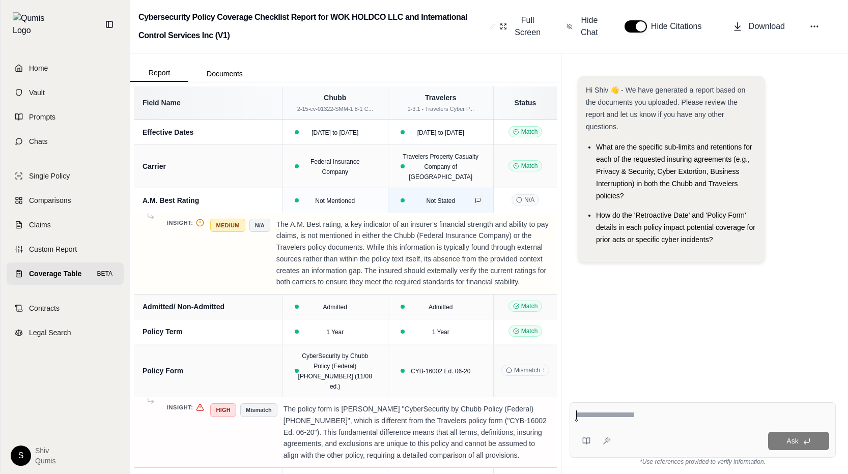
click at [480, 198] on icon at bounding box center [478, 200] width 5 height 5
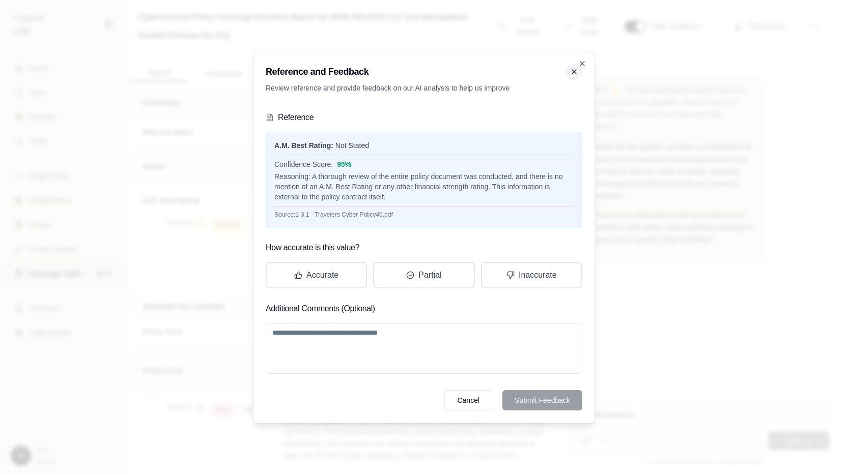
click at [572, 73] on icon at bounding box center [574, 72] width 4 height 4
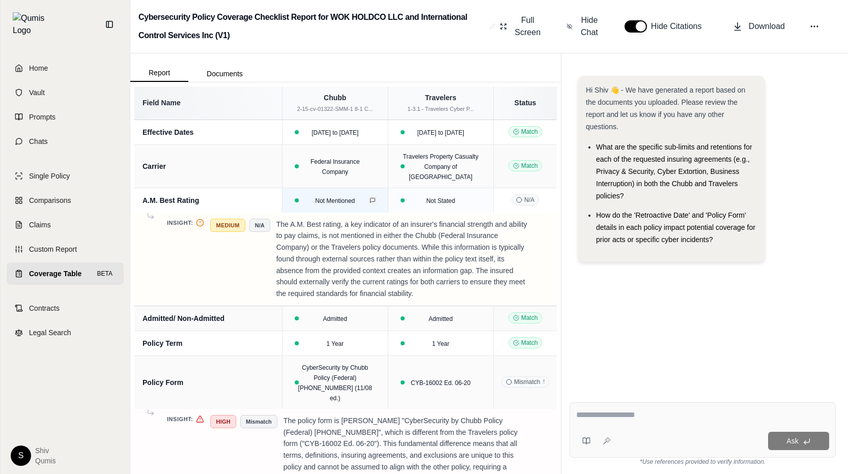
click at [371, 197] on icon at bounding box center [372, 200] width 6 height 6
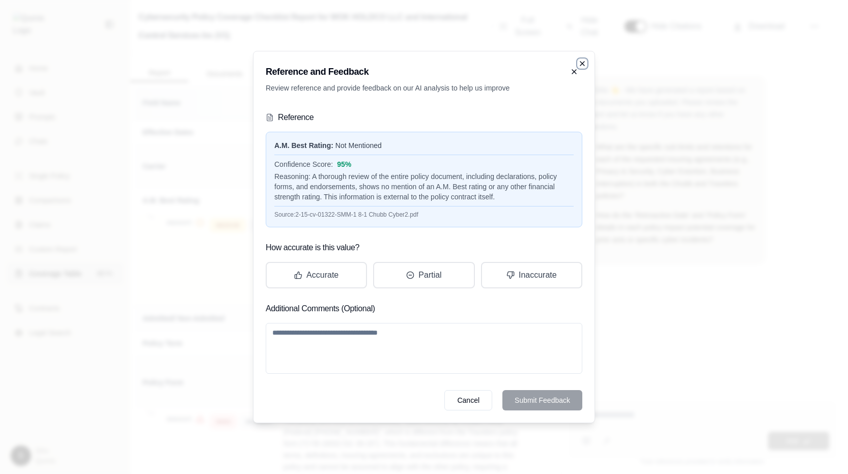
click at [584, 64] on icon "button" at bounding box center [582, 64] width 8 height 8
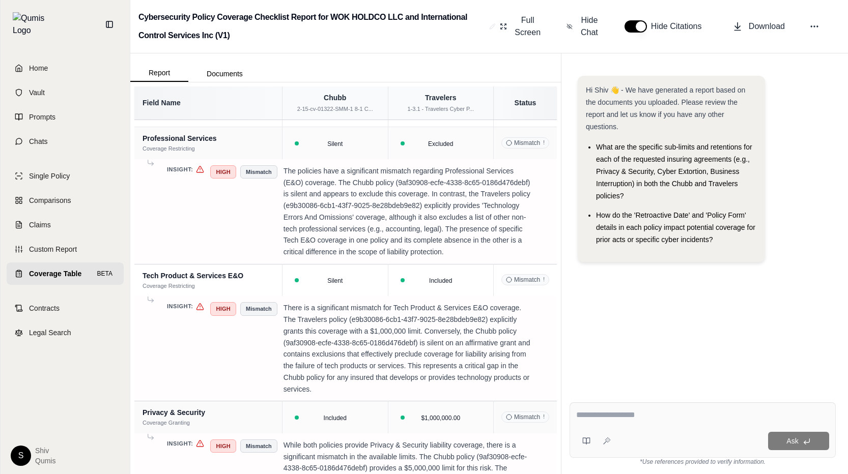
scroll to position [821, 0]
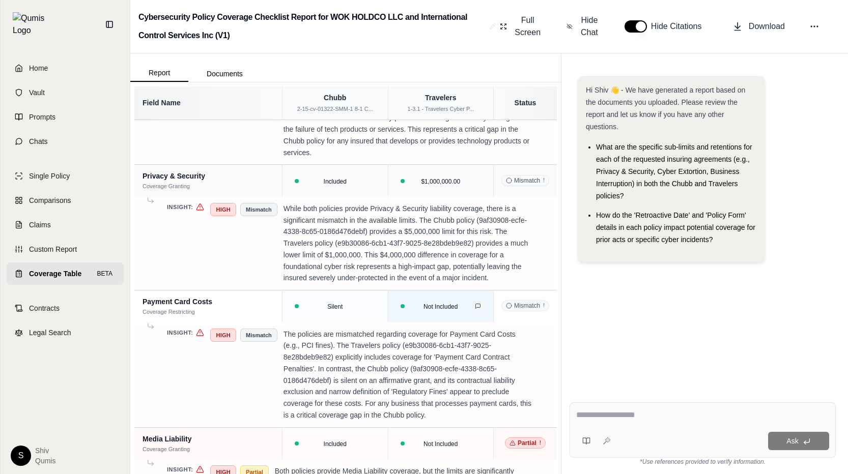
click at [479, 303] on icon at bounding box center [478, 306] width 6 height 6
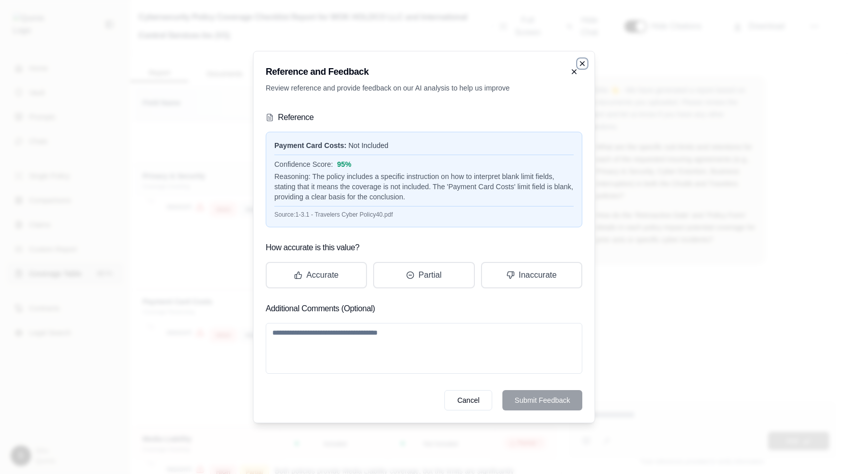
click at [585, 65] on icon "button" at bounding box center [582, 64] width 8 height 8
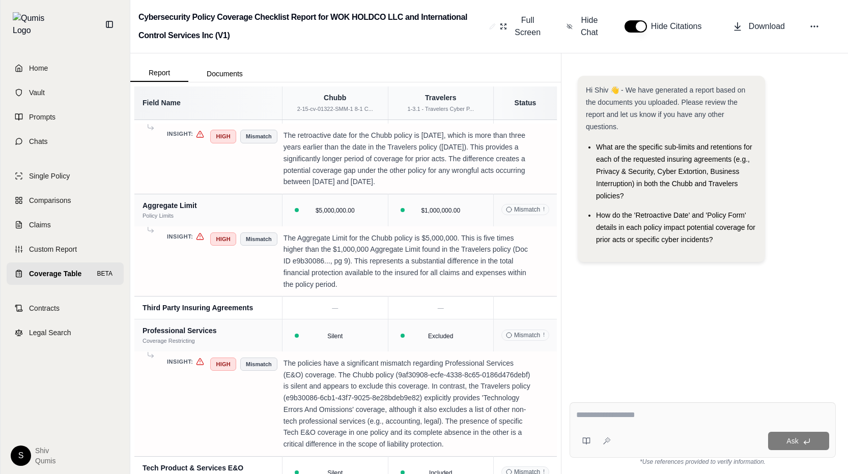
scroll to position [224, 0]
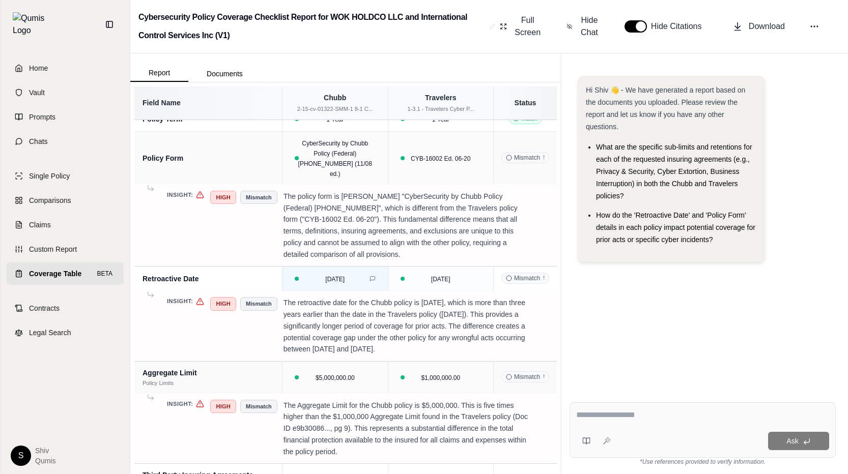
click at [342, 274] on div "[DATE]" at bounding box center [334, 279] width 19 height 10
click at [371, 276] on icon at bounding box center [372, 279] width 6 height 6
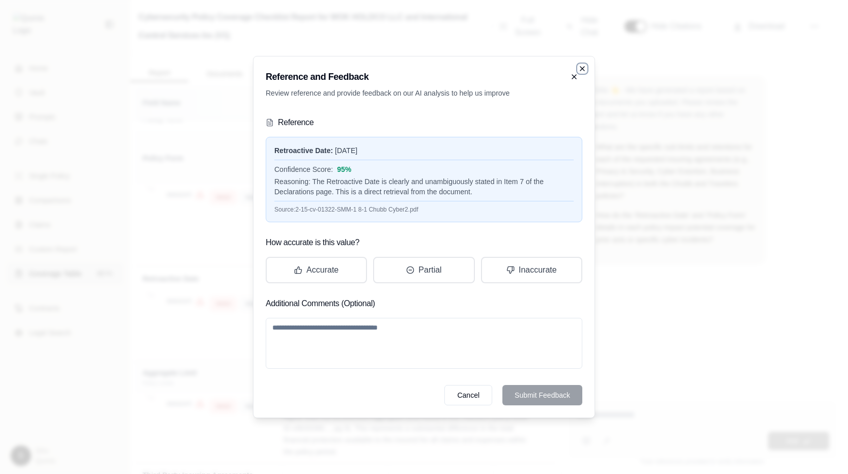
click at [583, 68] on icon "button" at bounding box center [582, 69] width 8 height 8
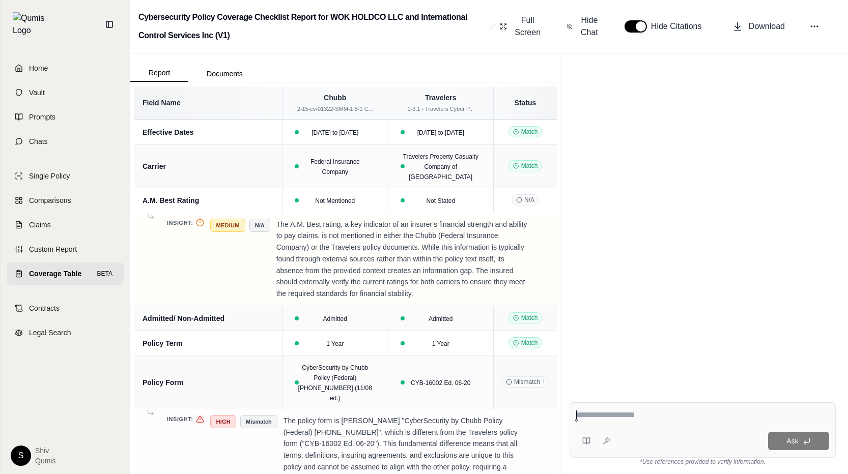
scroll to position [0, 0]
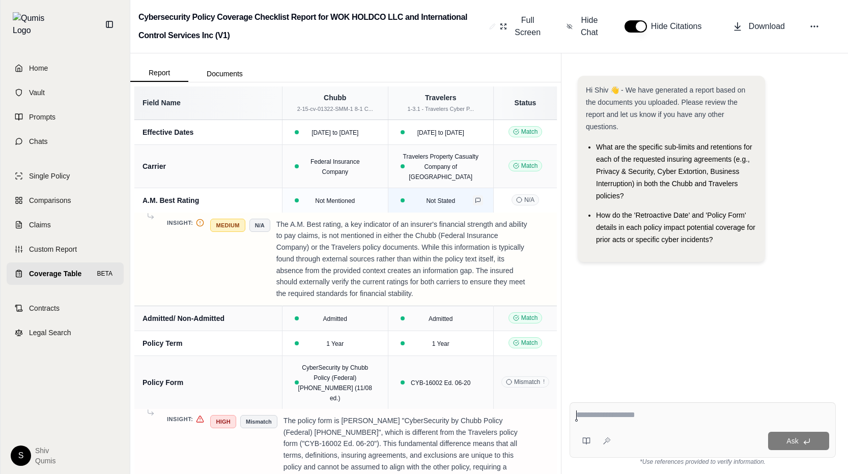
click at [479, 197] on icon at bounding box center [478, 200] width 6 height 6
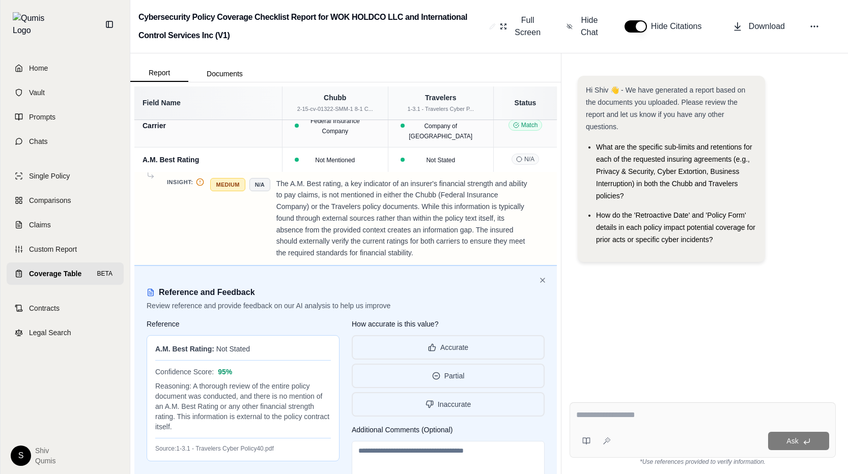
scroll to position [3, 0]
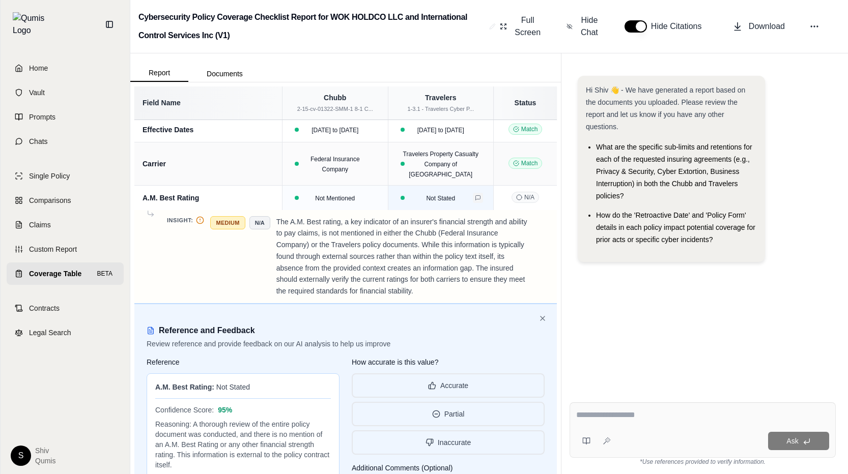
click at [479, 193] on button at bounding box center [478, 198] width 10 height 10
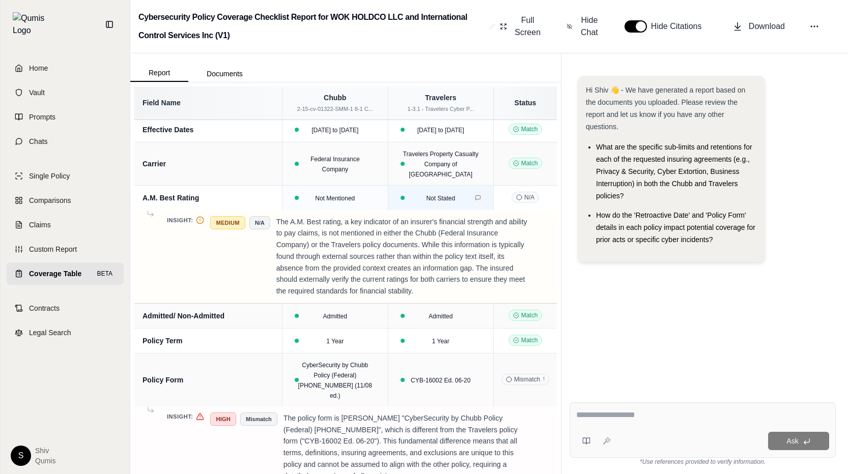
click at [479, 193] on button at bounding box center [478, 198] width 10 height 10
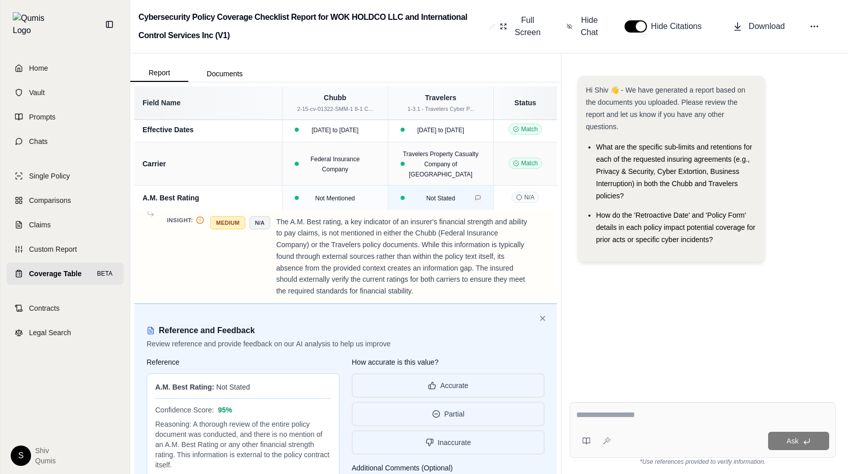
click at [479, 193] on button at bounding box center [478, 198] width 10 height 10
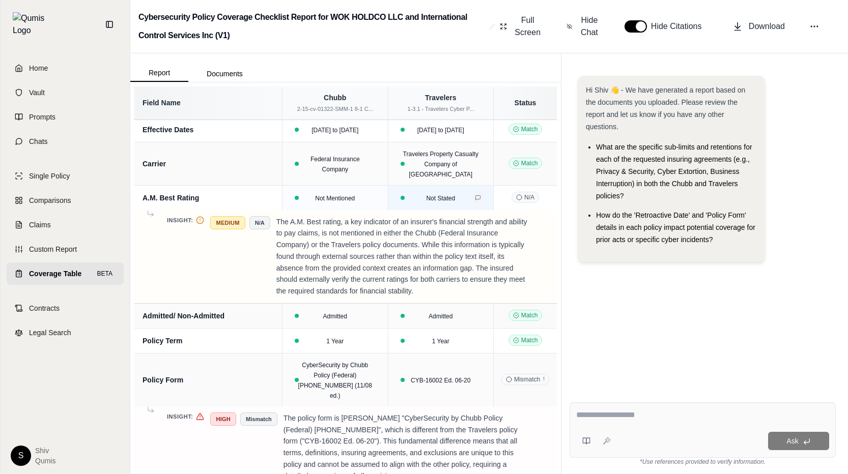
click at [479, 193] on button at bounding box center [478, 198] width 10 height 10
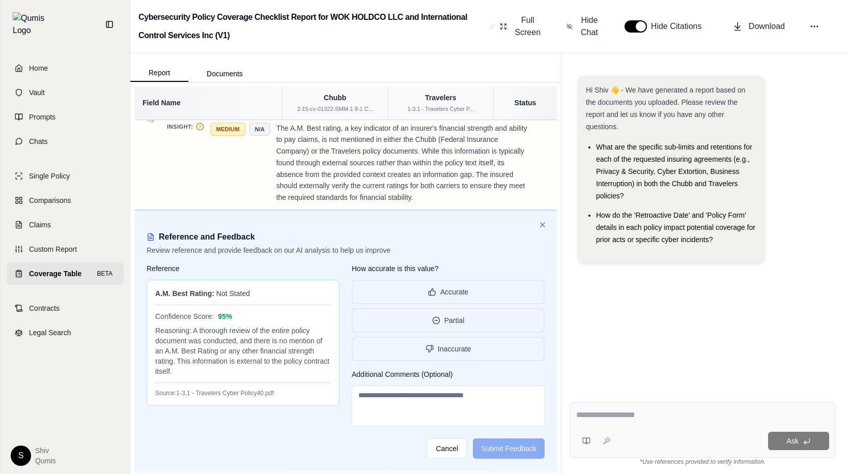
scroll to position [114, 0]
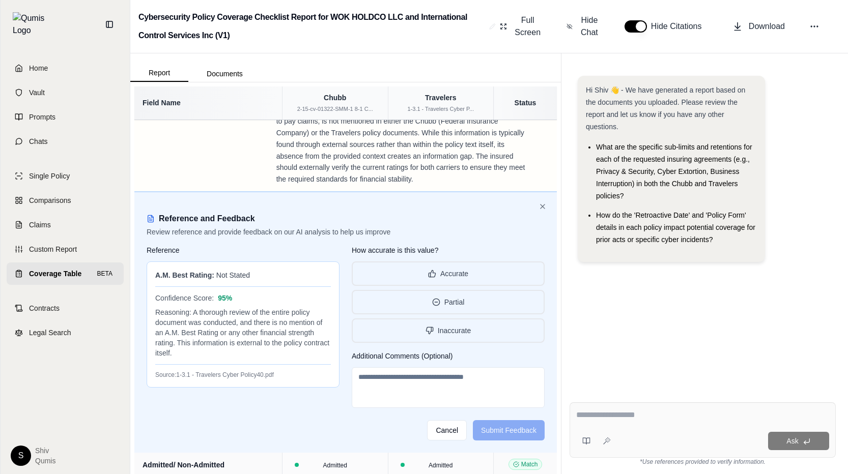
click at [260, 320] on div "Reasoning: A thorough review of the entire policy document was conducted, and t…" at bounding box center [243, 332] width 176 height 51
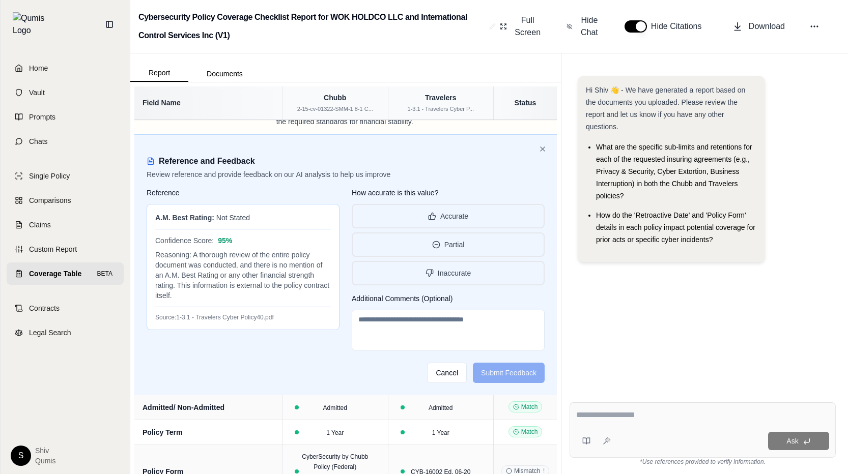
click at [457, 335] on textarea at bounding box center [448, 330] width 193 height 41
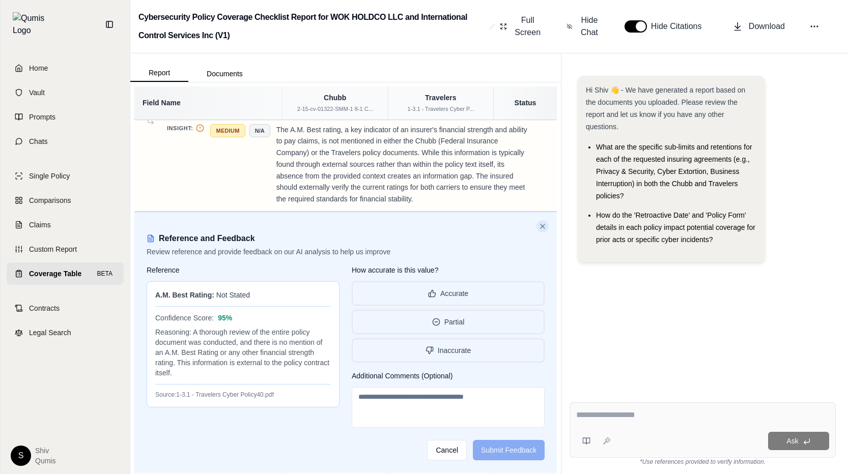
click at [546, 222] on icon at bounding box center [542, 226] width 8 height 8
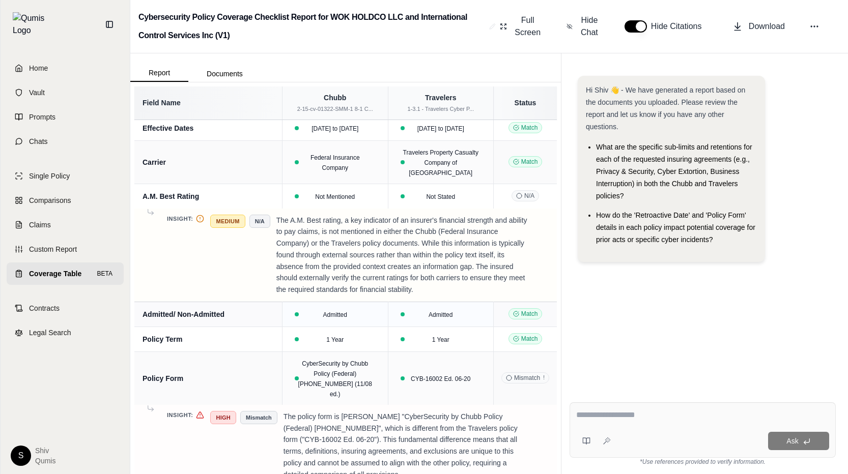
scroll to position [0, 0]
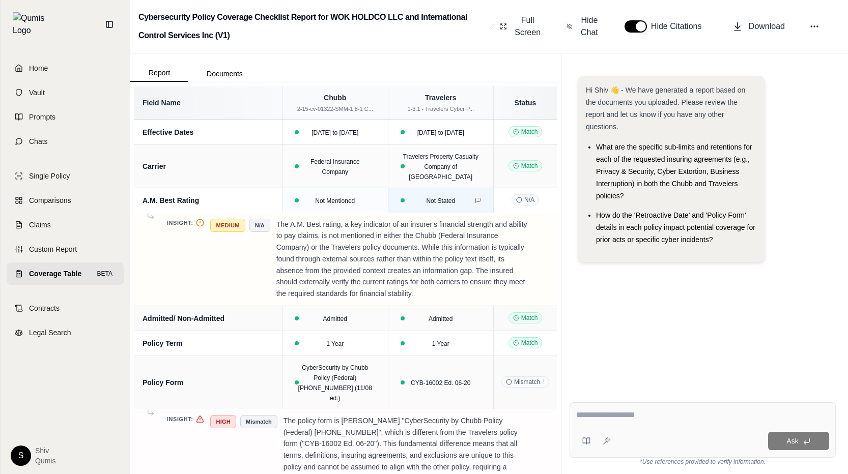
click at [477, 195] on button at bounding box center [478, 200] width 10 height 10
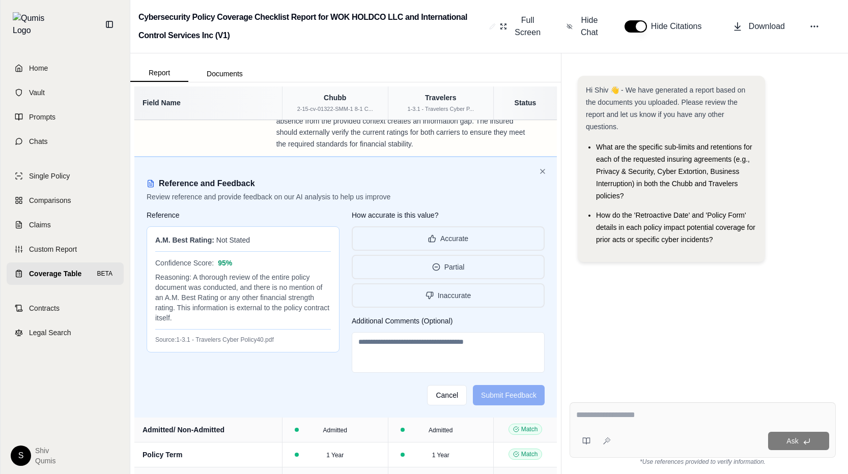
scroll to position [150, 0]
click at [232, 296] on div "Reasoning: A thorough review of the entire policy document was conducted, and t…" at bounding box center [243, 297] width 176 height 51
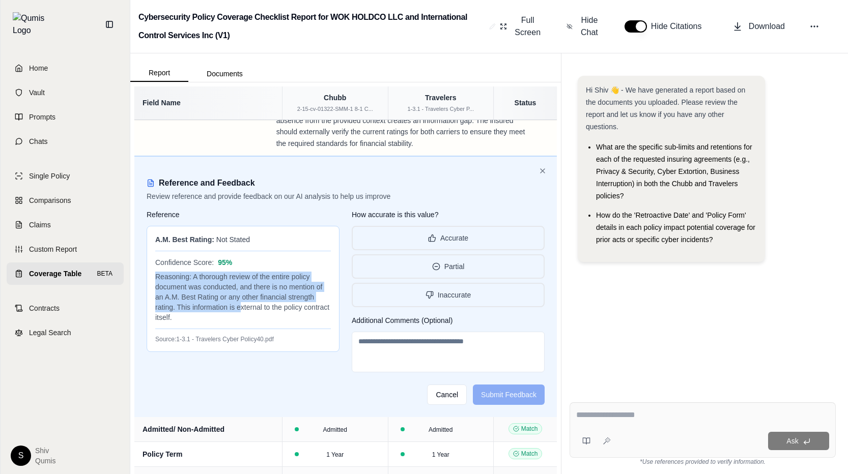
drag, startPoint x: 157, startPoint y: 266, endPoint x: 239, endPoint y: 295, distance: 86.4
click at [239, 295] on div "Reasoning: A thorough review of the entire policy document was conducted, and t…" at bounding box center [243, 297] width 176 height 51
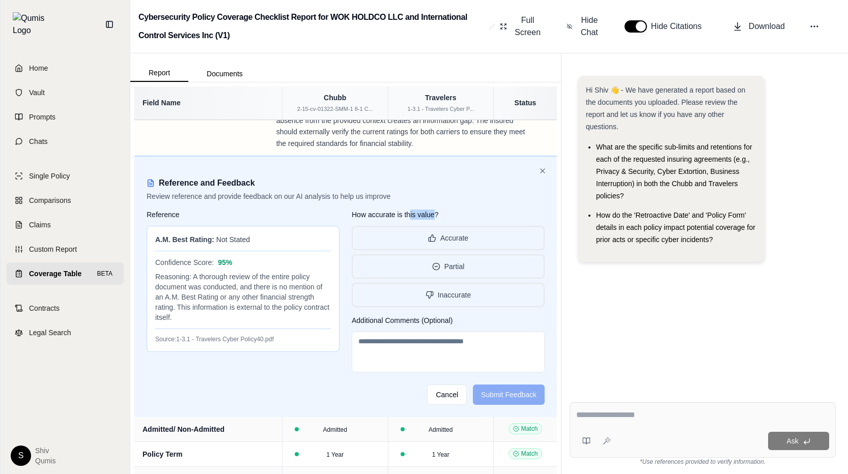
drag, startPoint x: 435, startPoint y: 208, endPoint x: 409, endPoint y: 206, distance: 27.0
click at [409, 210] on h5 "How accurate is this value?" at bounding box center [448, 215] width 193 height 10
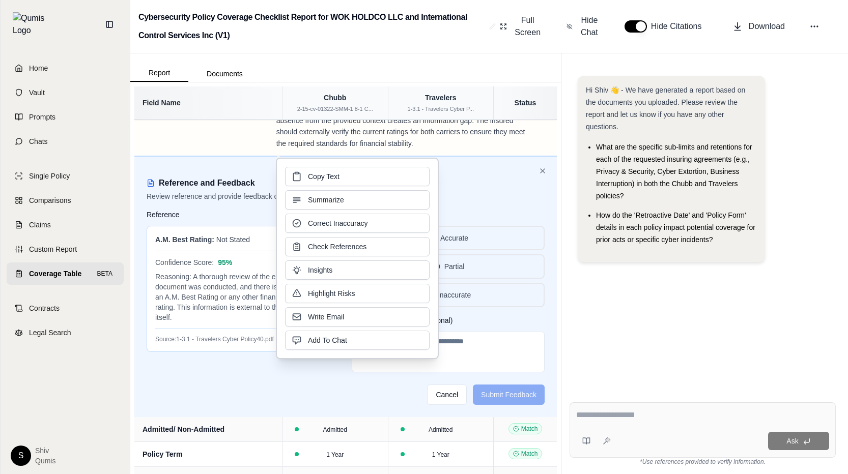
click at [454, 210] on h5 "How accurate is this value?" at bounding box center [448, 215] width 193 height 10
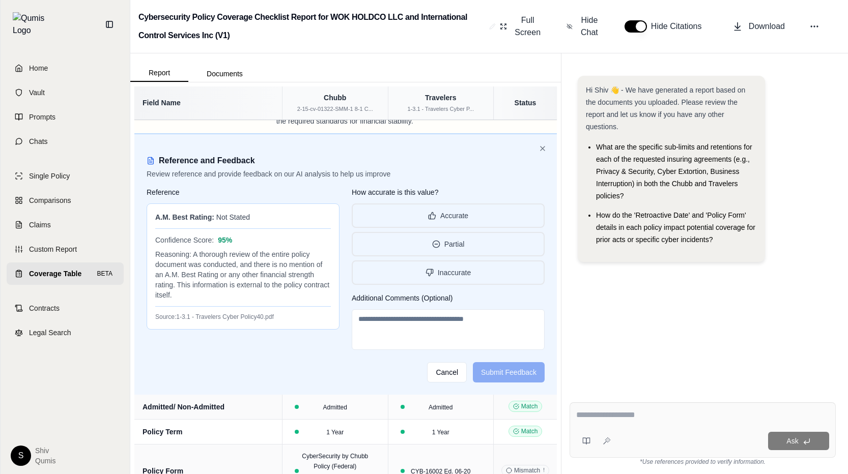
scroll to position [176, 0]
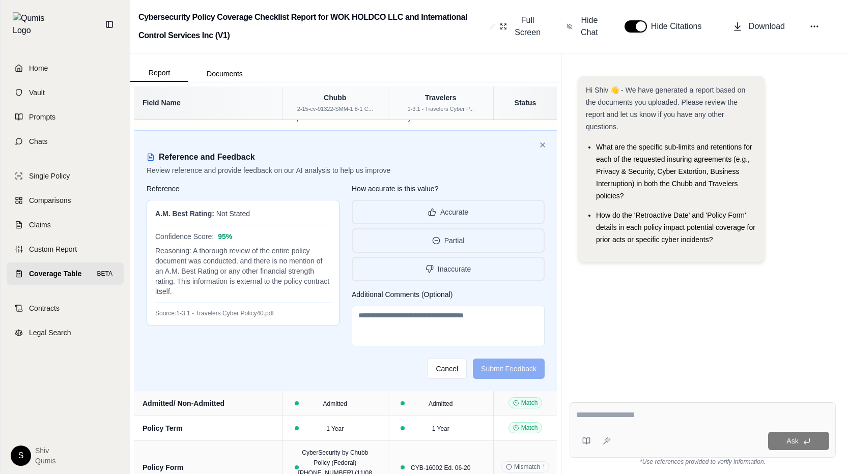
drag, startPoint x: 368, startPoint y: 307, endPoint x: 530, endPoint y: 314, distance: 161.9
click at [530, 314] on textarea at bounding box center [448, 326] width 193 height 41
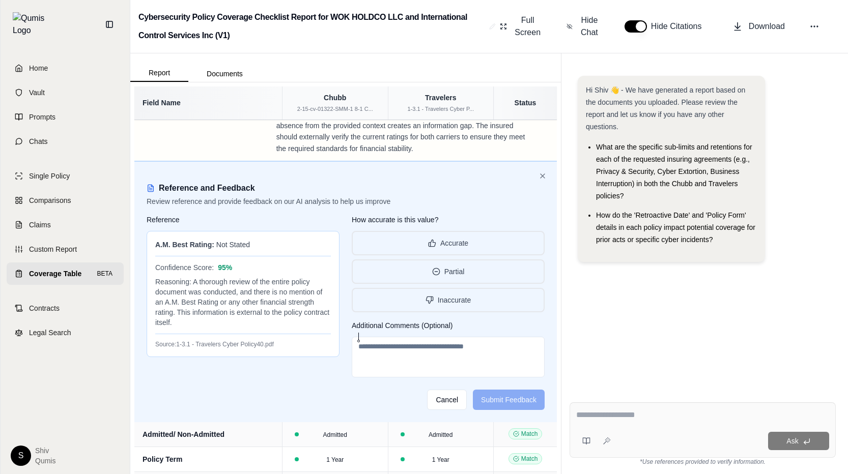
scroll to position [144, 0]
click at [593, 27] on span "Hide Chat" at bounding box center [588, 26] width 21 height 24
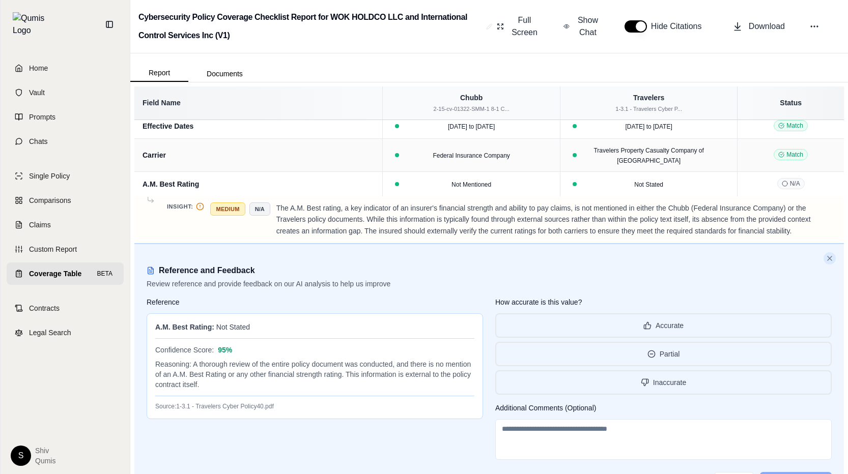
scroll to position [4, 0]
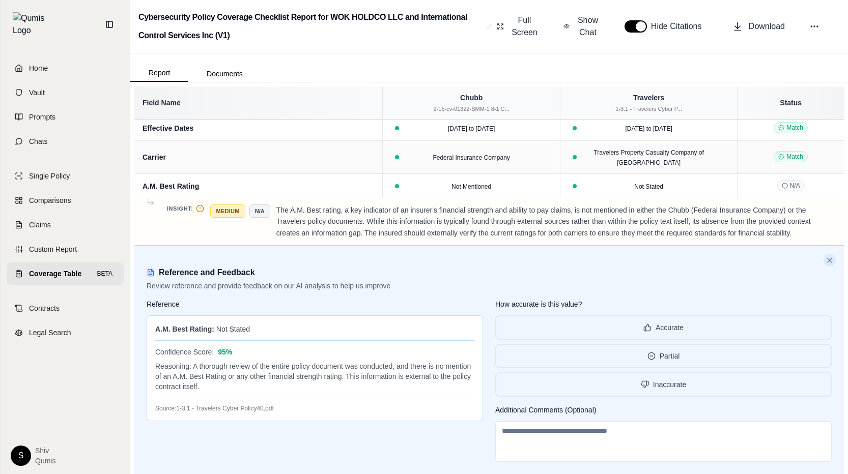
click at [832, 256] on icon at bounding box center [829, 260] width 8 height 8
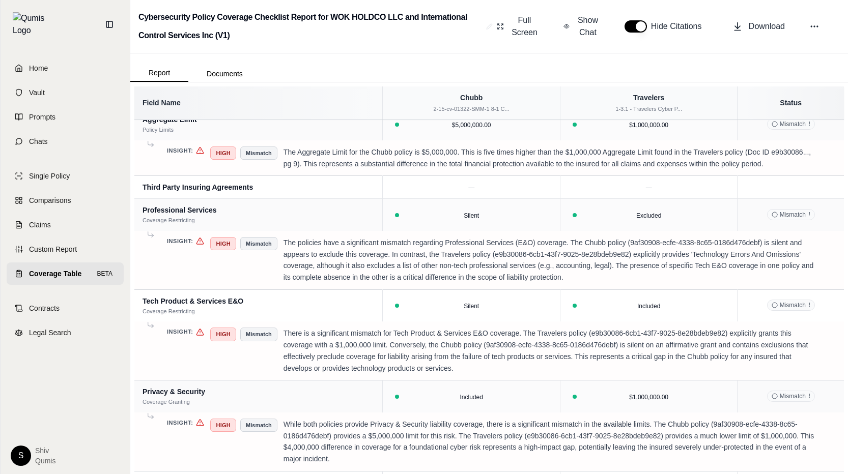
scroll to position [0, 0]
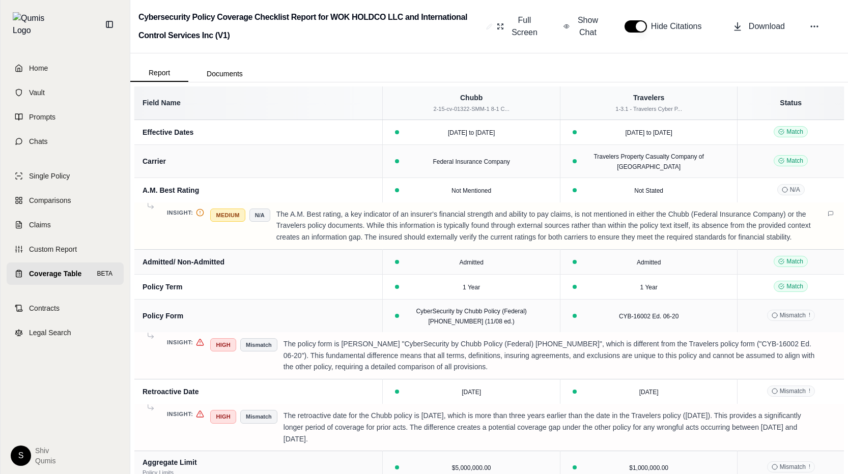
click at [772, 209] on p "The A.M. Best rating, a key indicator of an insurer's financial strength and ab…" at bounding box center [547, 226] width 543 height 35
click at [831, 211] on icon at bounding box center [830, 214] width 6 height 6
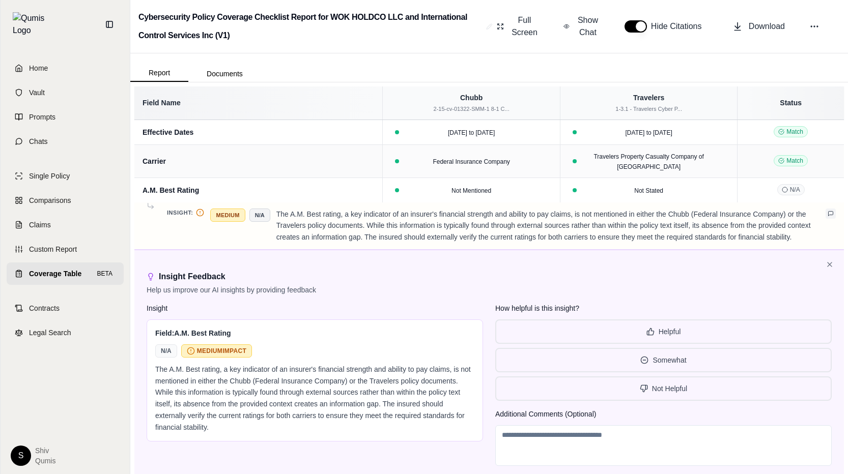
click at [831, 211] on icon at bounding box center [830, 214] width 6 height 6
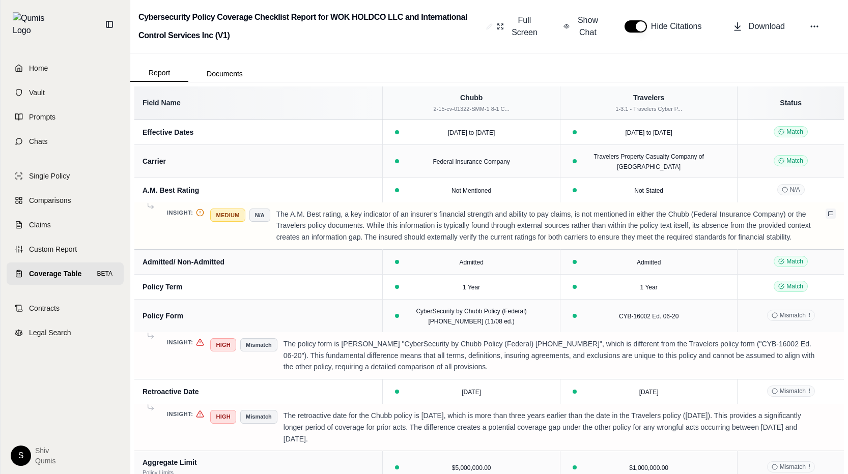
click at [831, 211] on icon at bounding box center [830, 214] width 6 height 6
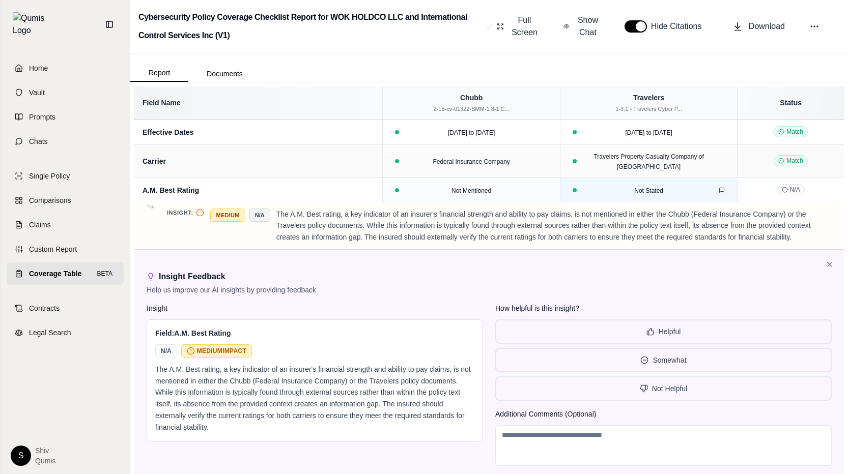
click at [723, 187] on icon at bounding box center [721, 190] width 6 height 6
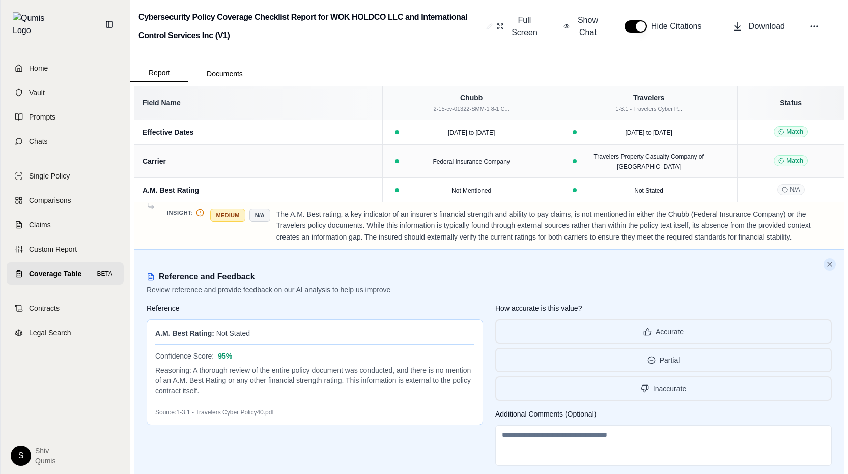
click at [831, 260] on icon at bounding box center [829, 264] width 8 height 8
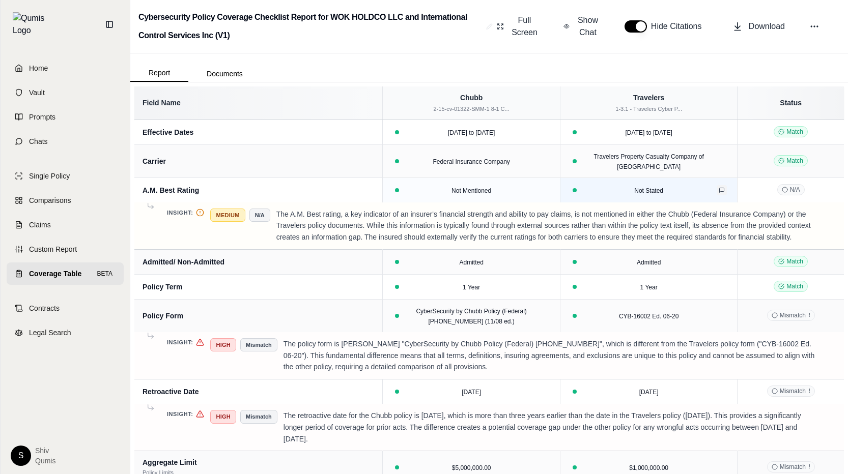
click at [720, 187] on icon at bounding box center [721, 190] width 6 height 6
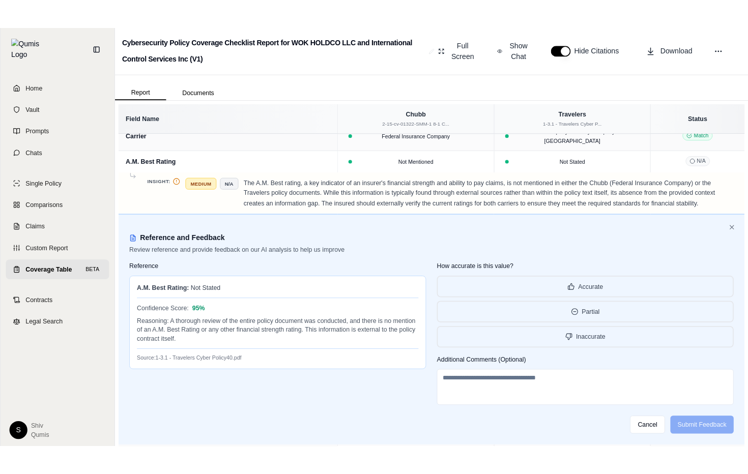
scroll to position [44, 0]
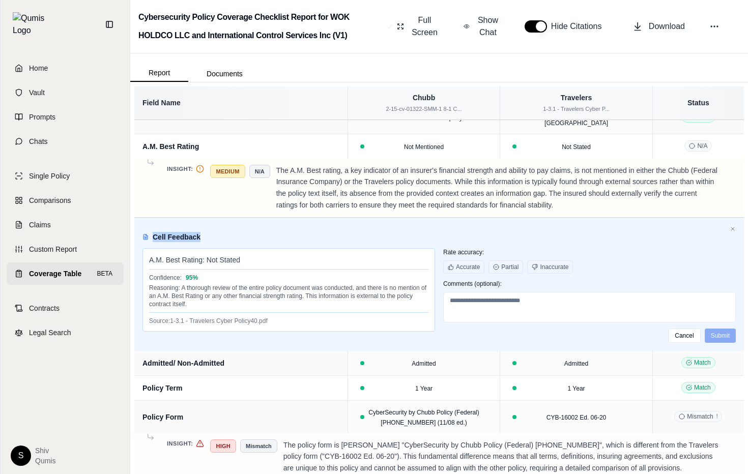
drag, startPoint x: 153, startPoint y: 238, endPoint x: 208, endPoint y: 238, distance: 54.9
click at [208, 238] on div "Cell Feedback" at bounding box center [438, 237] width 593 height 10
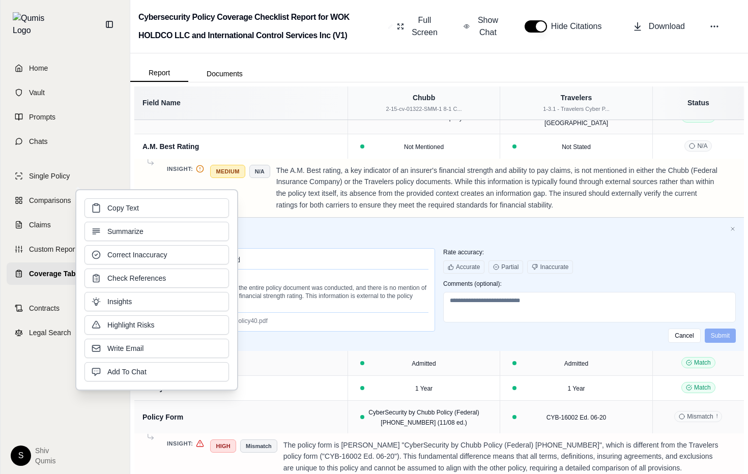
click at [371, 228] on div "Cell Feedback A.M. Best Rating : Not Stated Confidence: 95 % Reasoning: A thoro…" at bounding box center [438, 284] width 609 height 133
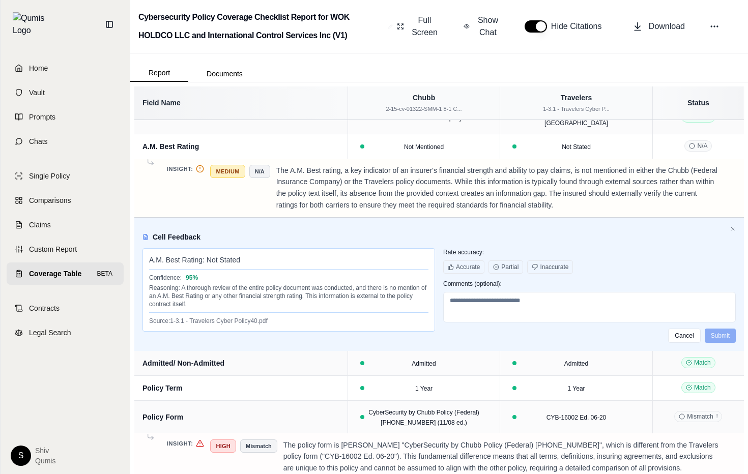
click at [189, 243] on div "Cell Feedback A.M. Best Rating : Not Stated Confidence: 95 % Reasoning: A thoro…" at bounding box center [438, 284] width 609 height 133
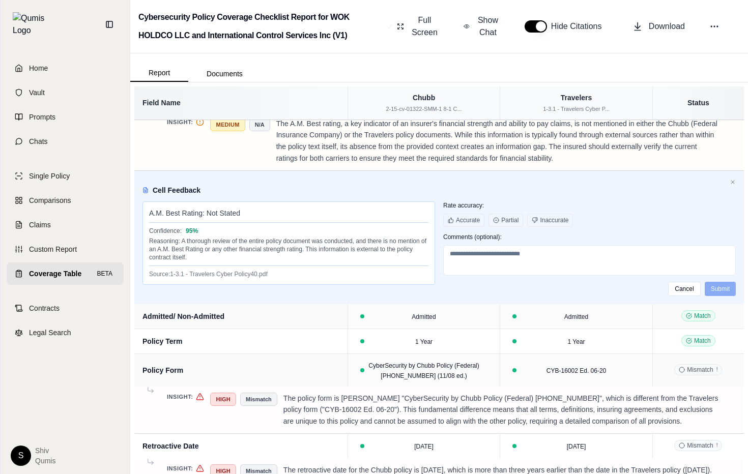
scroll to position [27, 0]
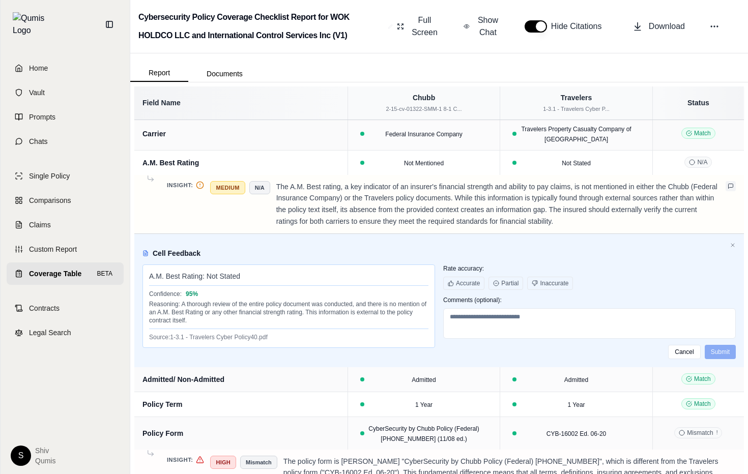
click at [732, 186] on icon at bounding box center [730, 186] width 6 height 6
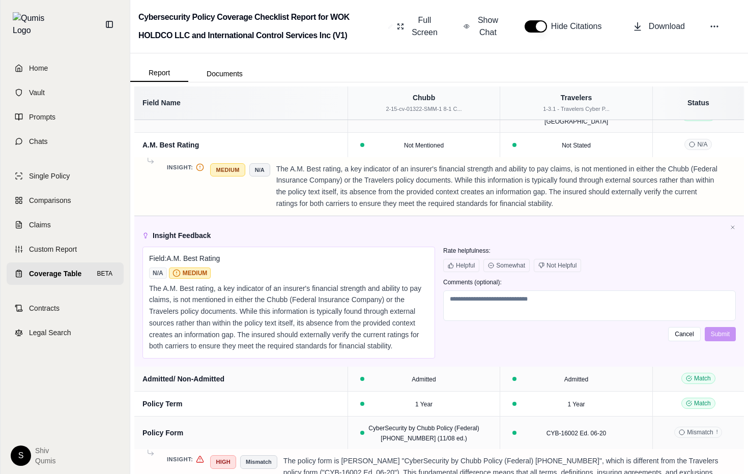
scroll to position [48, 0]
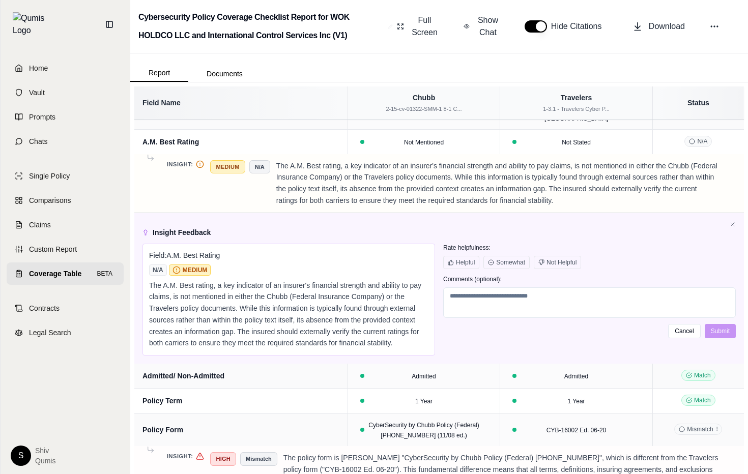
click at [348, 319] on div "The A.M. Best rating, a key indicator of an insurer's financial strength and ab…" at bounding box center [288, 315] width 279 height 70
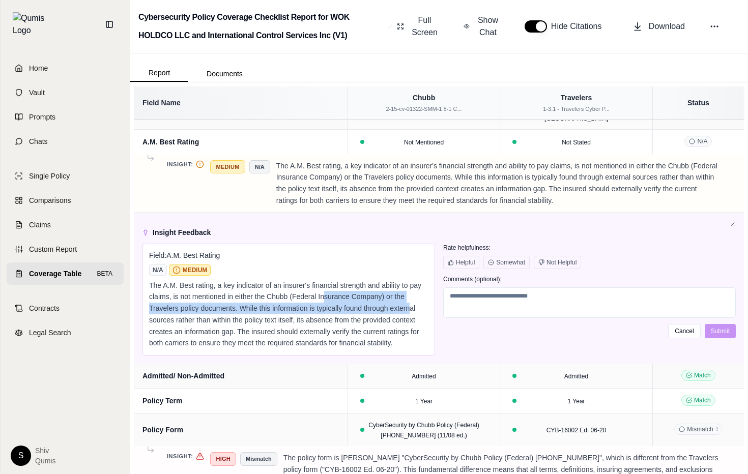
drag, startPoint x: 323, startPoint y: 299, endPoint x: 404, endPoint y: 314, distance: 82.8
click at [404, 314] on div "The A.M. Best rating, a key indicator of an insurer's financial strength and ab…" at bounding box center [288, 315] width 279 height 70
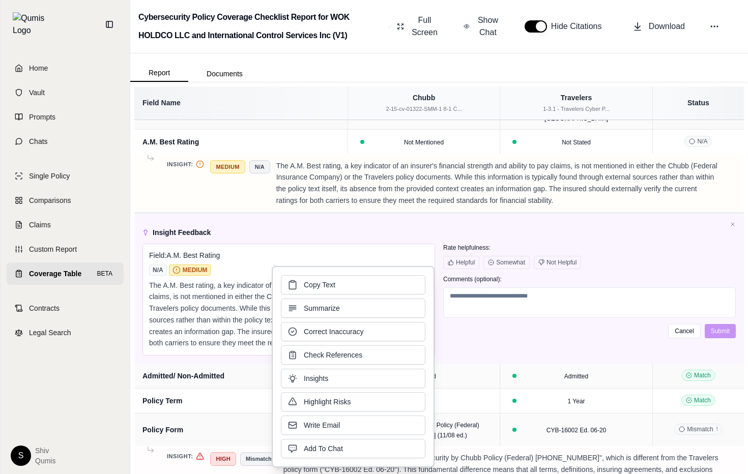
click at [401, 320] on div "Copy Text Summarize Correct Inaccuracy Check References Insights Highlight Risk…" at bounding box center [353, 366] width 144 height 183
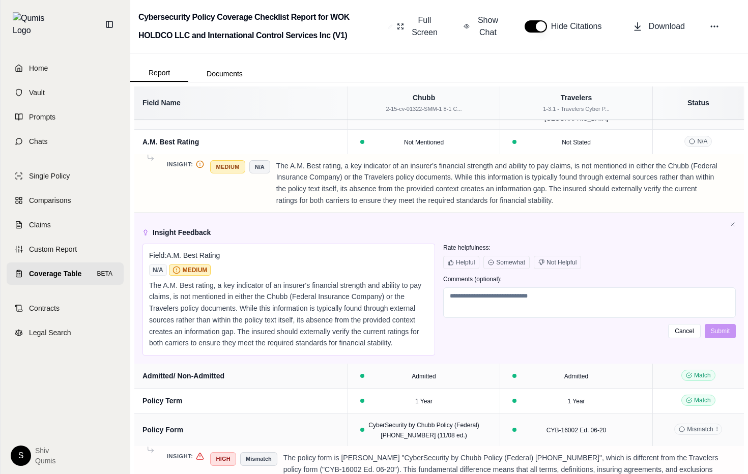
click at [215, 280] on div "The A.M. Best rating, a key indicator of an insurer's financial strength and ab…" at bounding box center [288, 315] width 279 height 70
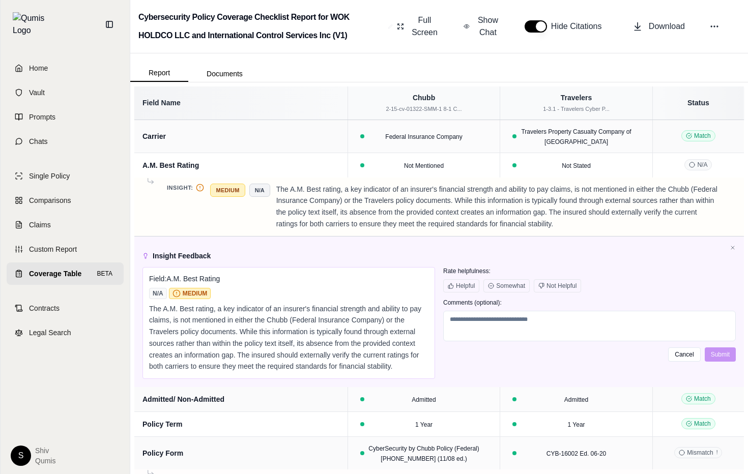
scroll to position [9, 0]
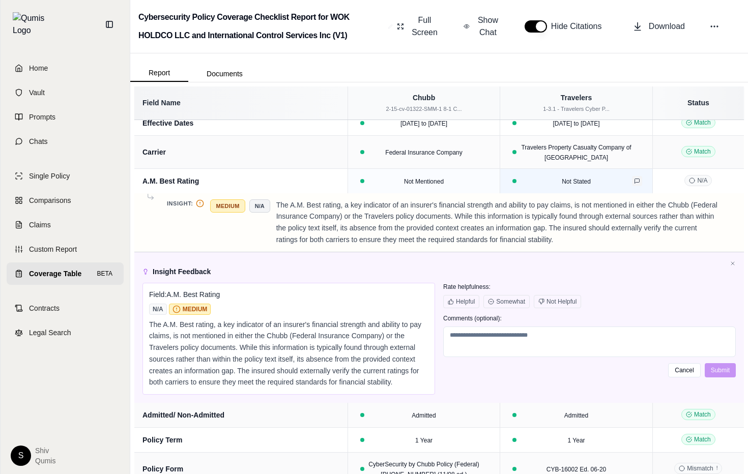
click at [635, 184] on icon at bounding box center [637, 181] width 6 height 6
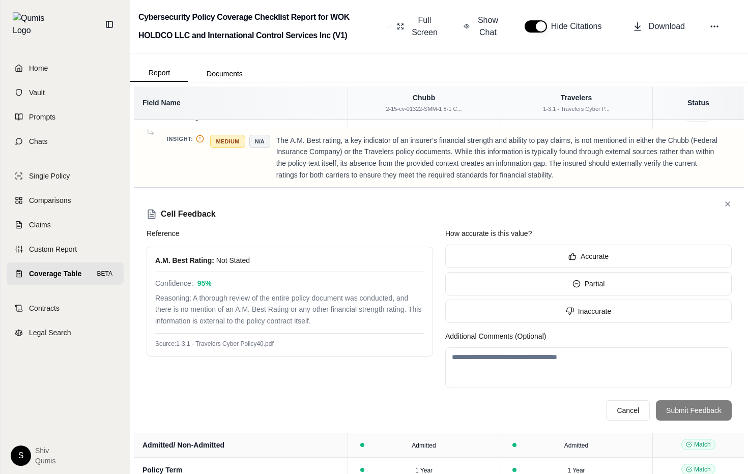
scroll to position [71, 0]
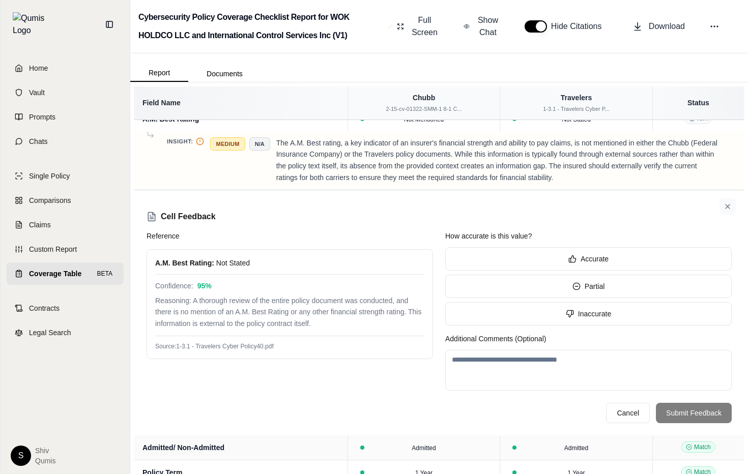
click at [726, 205] on icon at bounding box center [727, 206] width 8 height 8
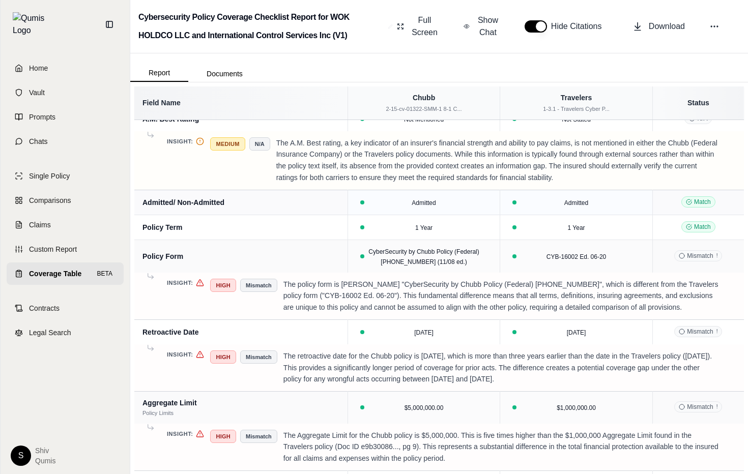
click at [721, 202] on td "Match" at bounding box center [698, 202] width 92 height 25
click at [483, 202] on icon at bounding box center [484, 202] width 6 height 6
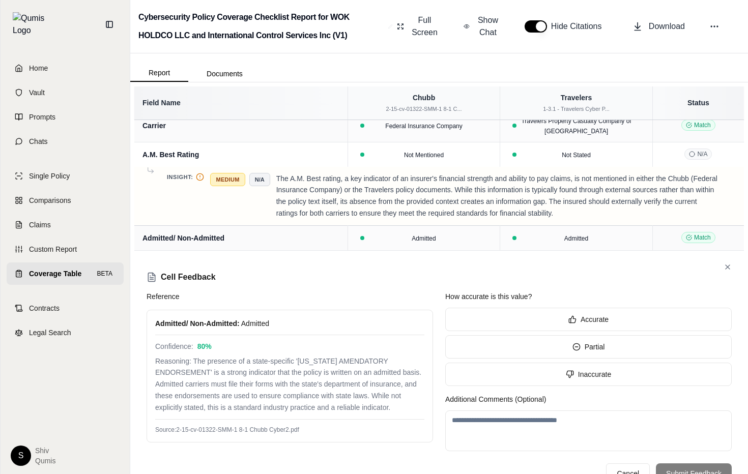
scroll to position [30, 0]
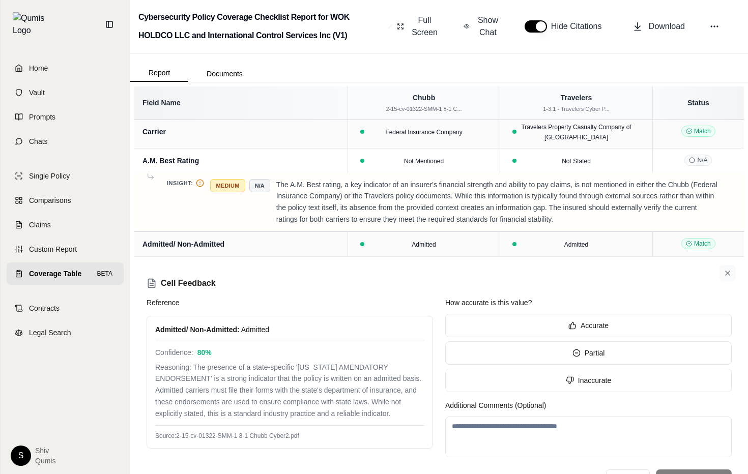
click at [729, 273] on icon at bounding box center [727, 273] width 8 height 8
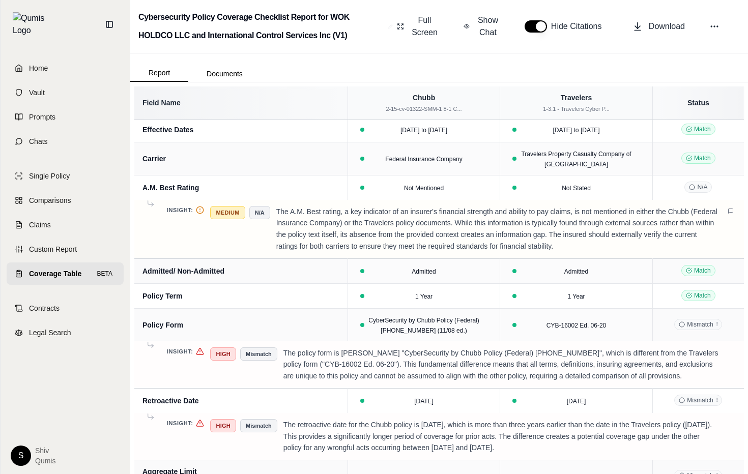
scroll to position [0, 0]
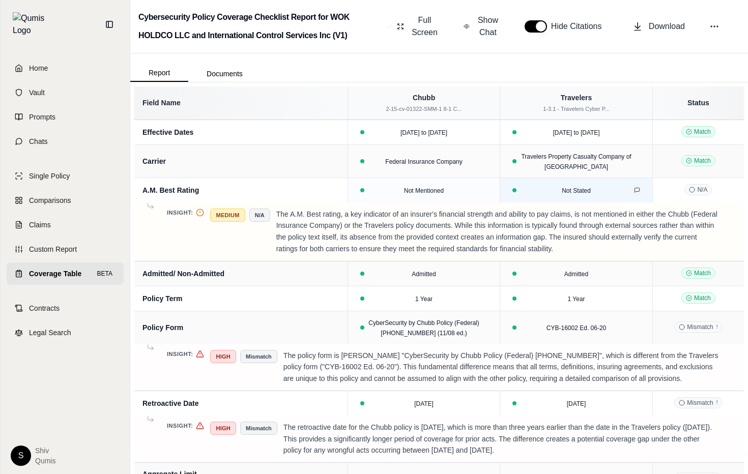
click at [638, 191] on icon at bounding box center [637, 190] width 6 height 6
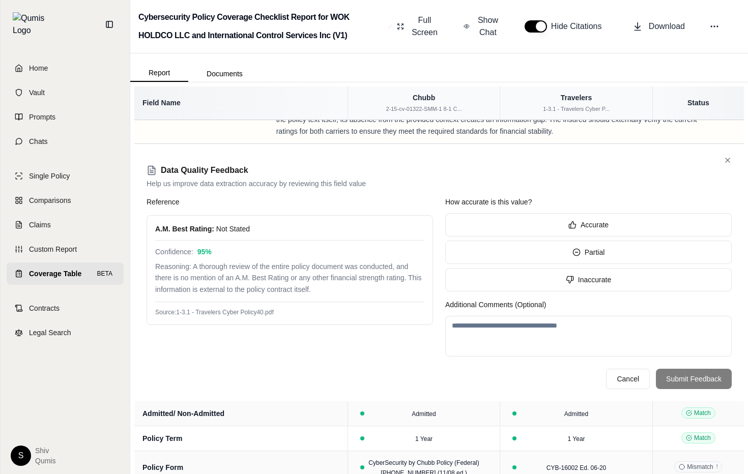
scroll to position [115, 0]
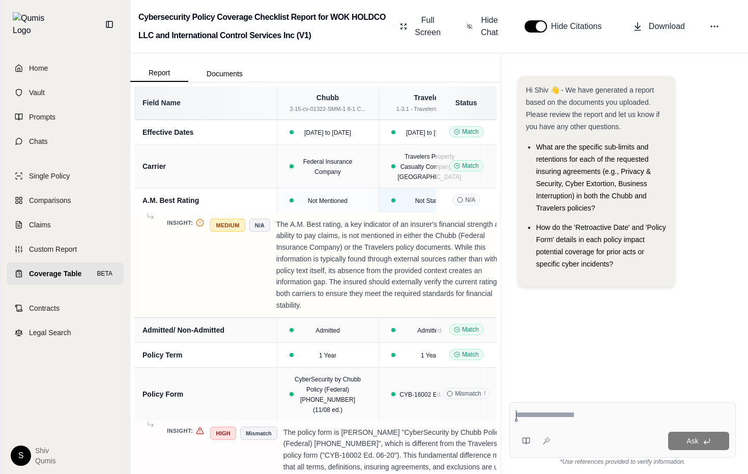
scroll to position [0, 44]
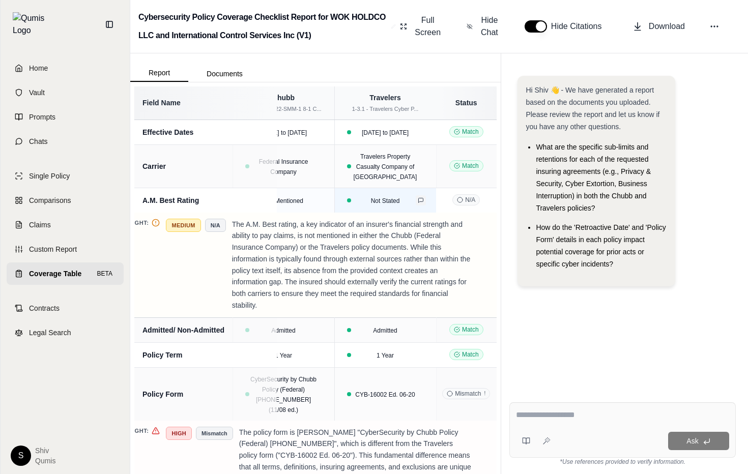
click at [421, 201] on icon at bounding box center [420, 200] width 5 height 5
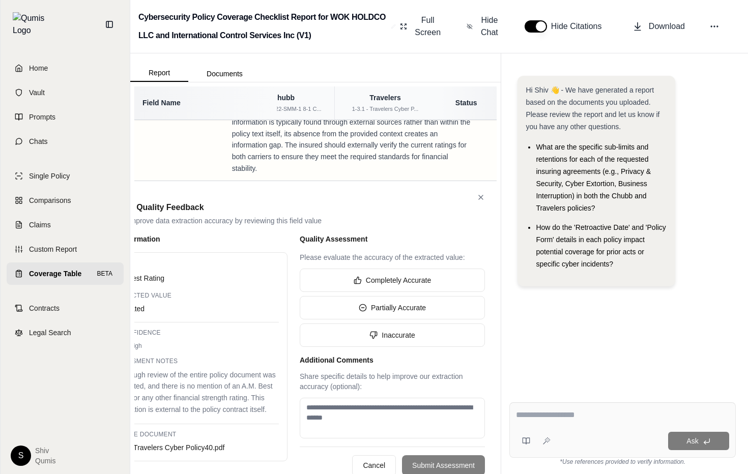
scroll to position [150, 44]
